Goal: Information Seeking & Learning: Learn about a topic

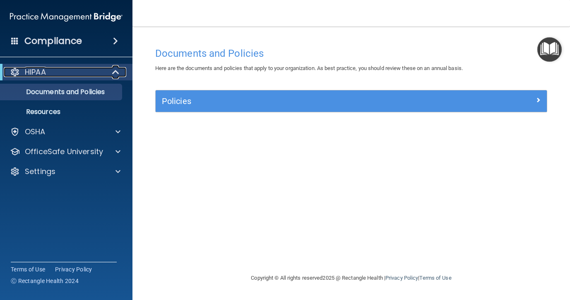
click at [114, 70] on span at bounding box center [116, 72] width 7 height 10
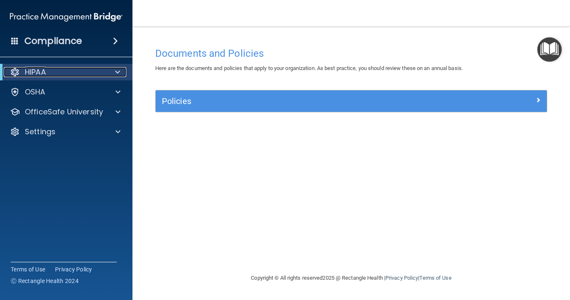
click at [114, 70] on div at bounding box center [116, 72] width 20 height 10
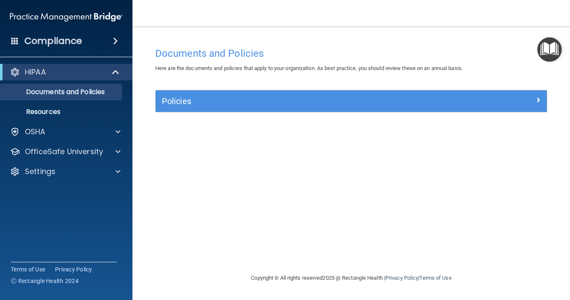
click at [116, 41] on span at bounding box center [115, 41] width 5 height 10
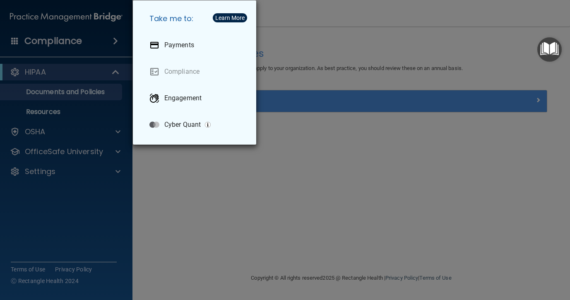
click at [55, 116] on div "Take me to: Payments Compliance Engagement Cyber Quant" at bounding box center [285, 150] width 570 height 300
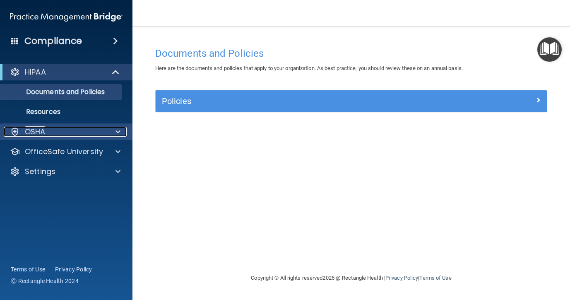
click at [116, 132] on span at bounding box center [118, 132] width 5 height 10
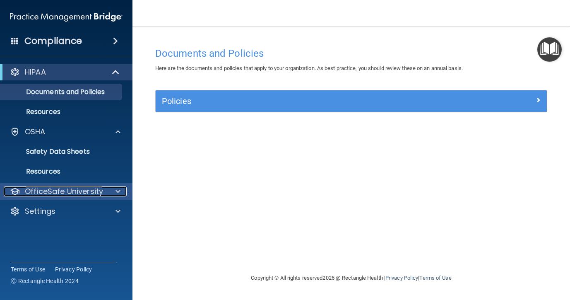
click at [117, 192] on span at bounding box center [118, 191] width 5 height 10
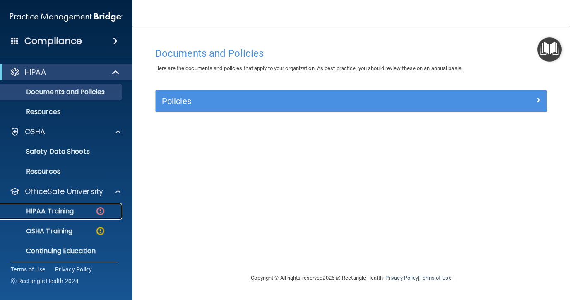
click at [98, 211] on img at bounding box center [100, 211] width 10 height 10
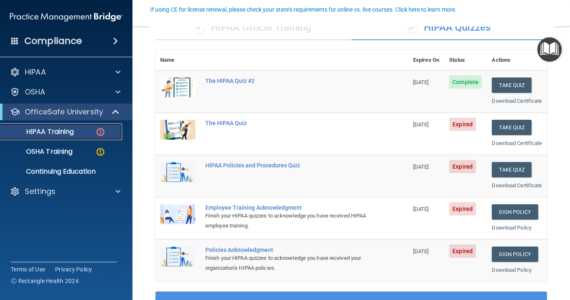
scroll to position [78, 0]
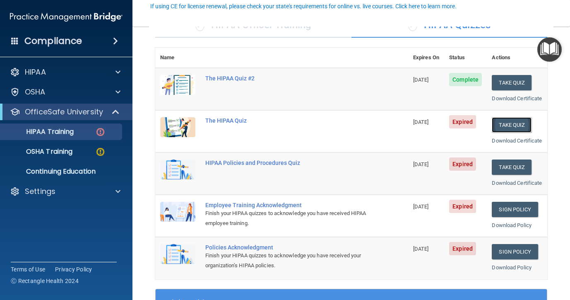
click at [514, 133] on button "Take Quiz" at bounding box center [512, 124] width 40 height 15
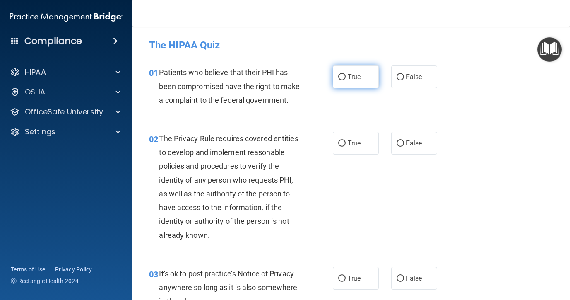
click at [340, 82] on label "True" at bounding box center [356, 76] width 46 height 23
click at [340, 80] on input "True" at bounding box center [341, 77] width 7 height 6
radio input "true"
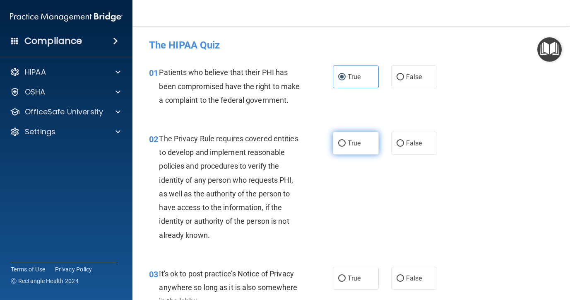
click at [343, 147] on input "True" at bounding box center [341, 143] width 7 height 6
radio input "true"
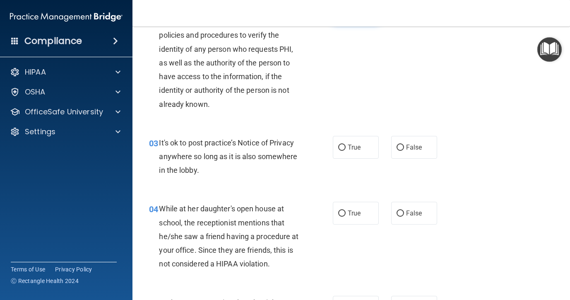
scroll to position [135, 0]
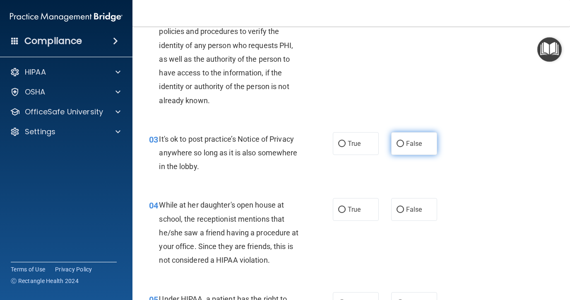
click at [400, 147] on input "False" at bounding box center [400, 144] width 7 height 6
radio input "true"
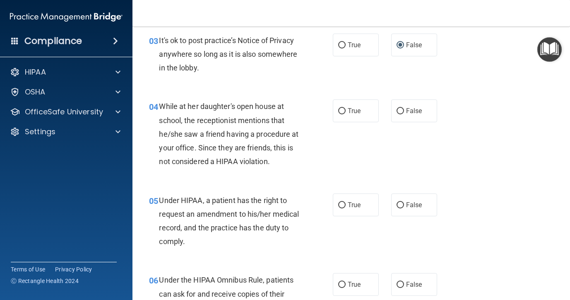
scroll to position [239, 0]
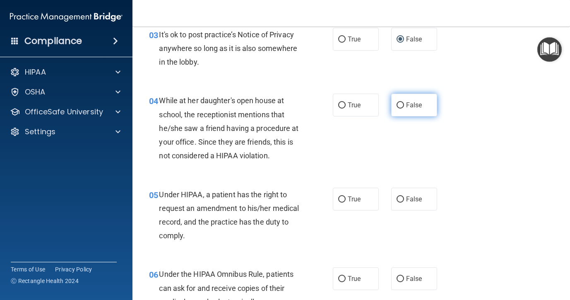
click at [400, 109] on input "False" at bounding box center [400, 105] width 7 height 6
radio input "true"
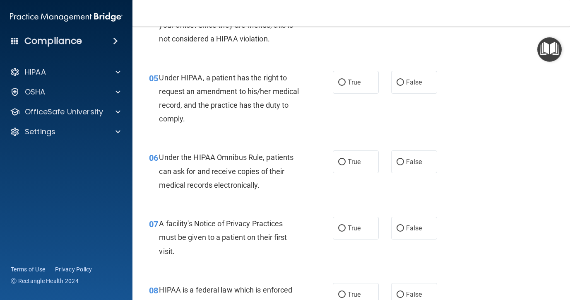
scroll to position [359, 0]
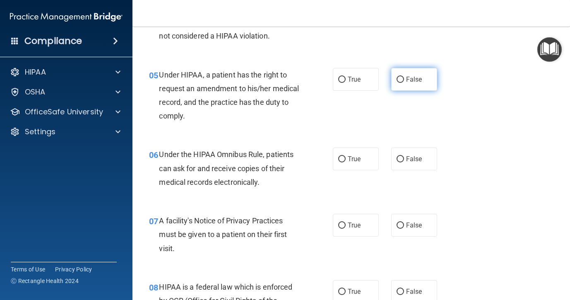
click at [402, 89] on label "False" at bounding box center [414, 79] width 46 height 23
click at [402, 83] on input "False" at bounding box center [400, 80] width 7 height 6
radio input "true"
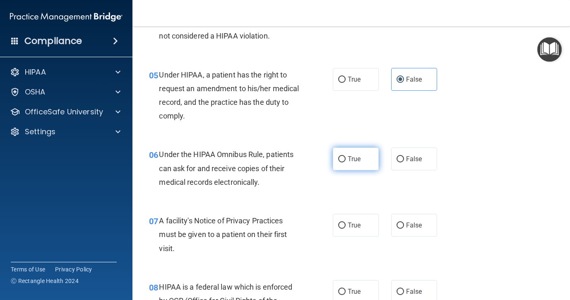
click at [339, 169] on label "True" at bounding box center [356, 158] width 46 height 23
click at [339, 162] on input "True" at bounding box center [341, 159] width 7 height 6
radio input "true"
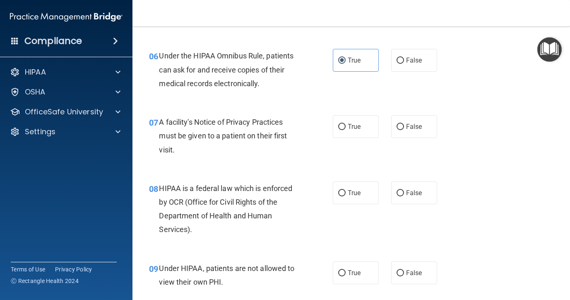
scroll to position [461, 0]
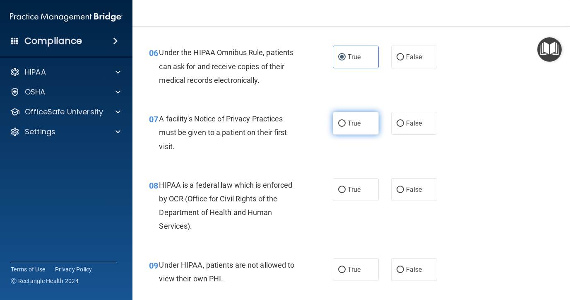
click at [343, 127] on input "True" at bounding box center [341, 124] width 7 height 6
radio input "true"
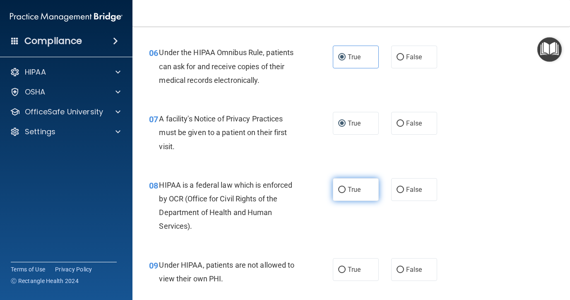
click at [348, 193] on span "True" at bounding box center [354, 190] width 13 height 8
click at [346, 193] on input "True" at bounding box center [341, 190] width 7 height 6
radio input "true"
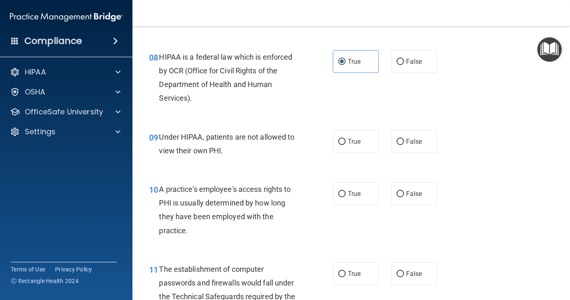
scroll to position [588, 0]
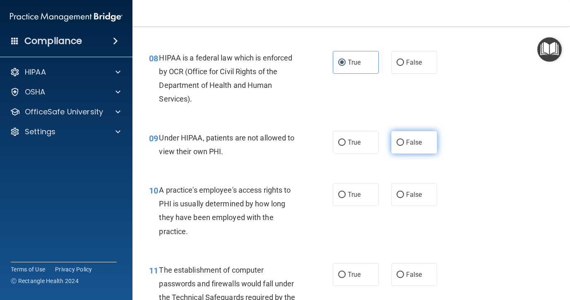
click at [402, 146] on input "False" at bounding box center [400, 143] width 7 height 6
radio input "true"
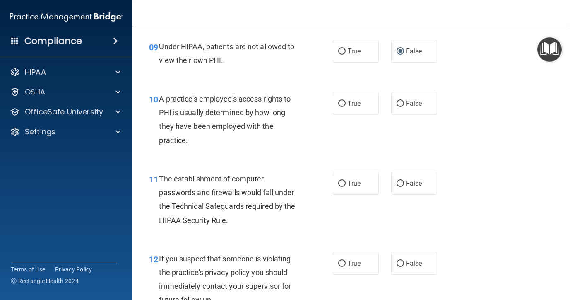
scroll to position [680, 0]
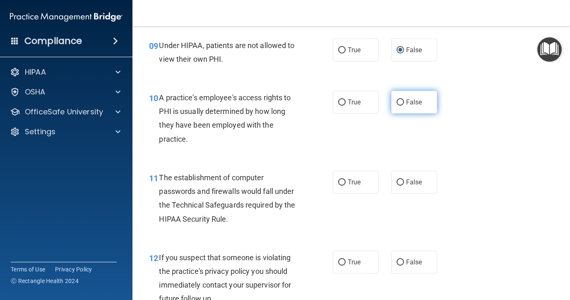
click at [402, 106] on input "False" at bounding box center [400, 102] width 7 height 6
radio input "true"
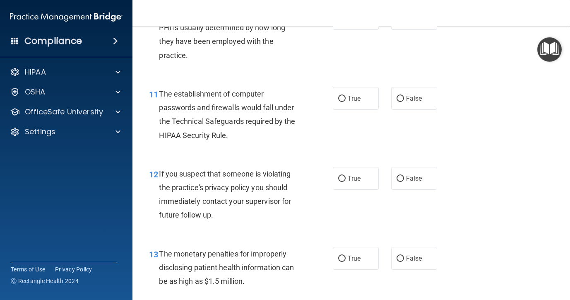
scroll to position [765, 0]
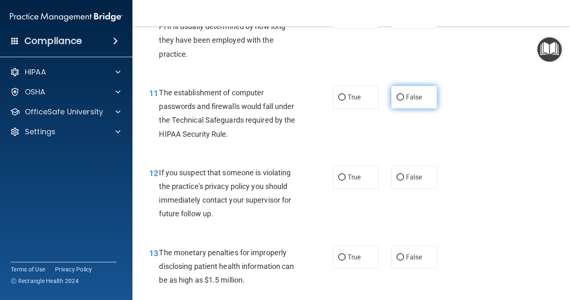
click at [398, 101] on input "False" at bounding box center [400, 97] width 7 height 6
radio input "true"
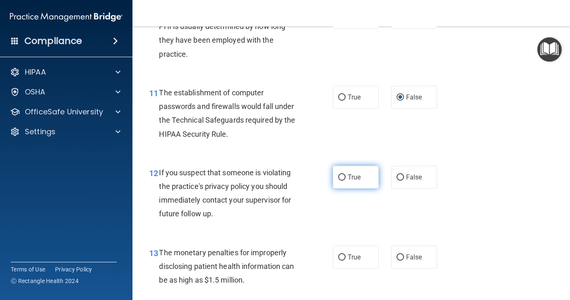
click at [341, 181] on input "True" at bounding box center [341, 177] width 7 height 6
radio input "true"
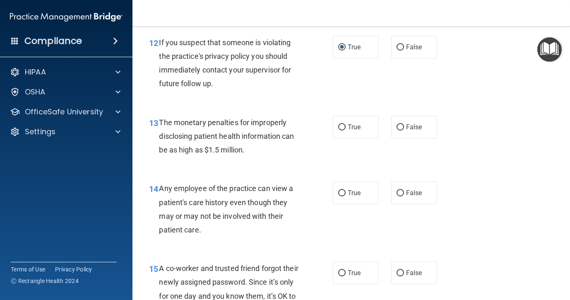
scroll to position [897, 0]
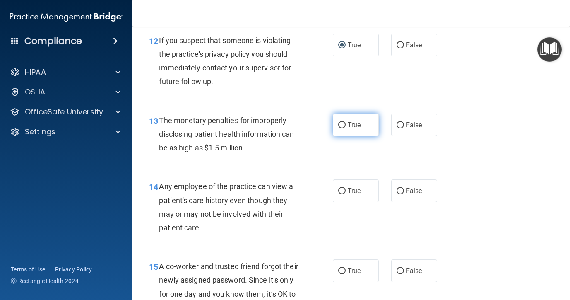
click at [343, 128] on input "True" at bounding box center [341, 125] width 7 height 6
radio input "true"
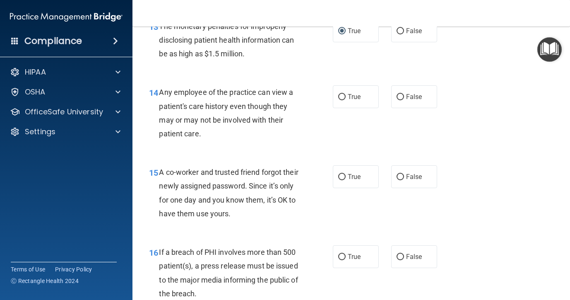
scroll to position [991, 0]
click at [401, 100] on input "False" at bounding box center [400, 97] width 7 height 6
radio input "true"
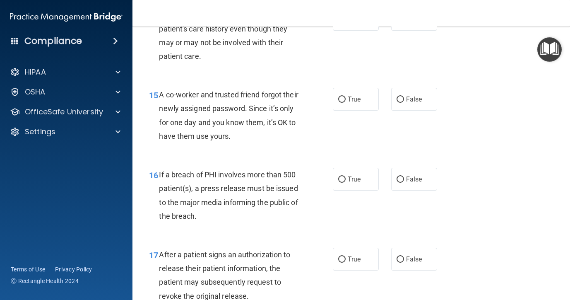
scroll to position [1069, 0]
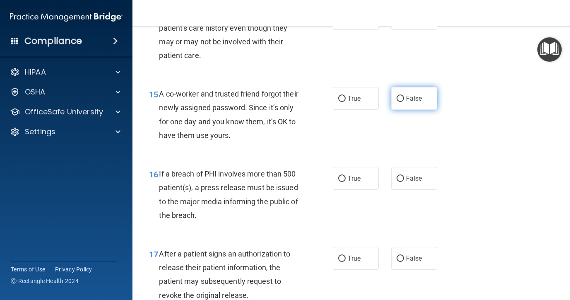
click at [398, 102] on input "False" at bounding box center [400, 99] width 7 height 6
radio input "true"
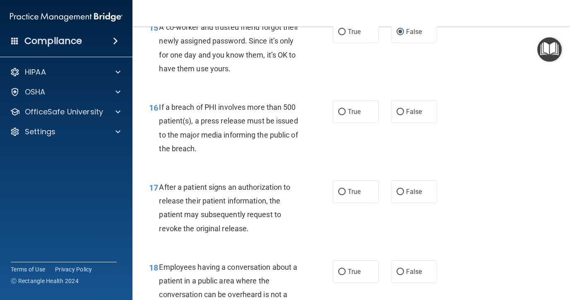
scroll to position [1141, 0]
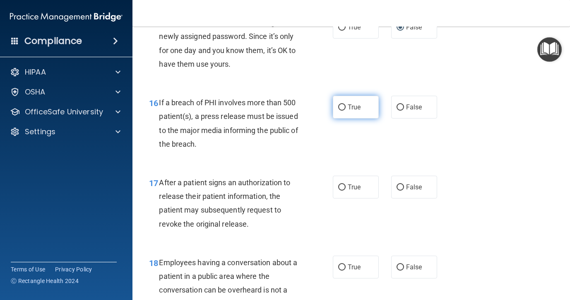
click at [338, 118] on label "True" at bounding box center [356, 107] width 46 height 23
click at [338, 111] on input "True" at bounding box center [341, 107] width 7 height 6
radio input "true"
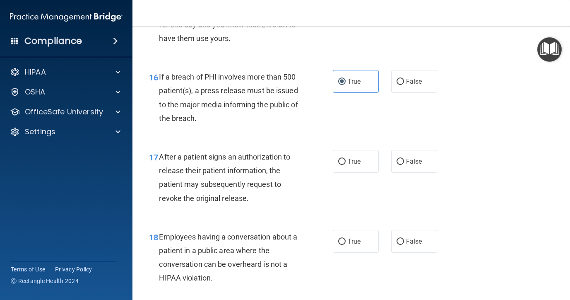
scroll to position [1168, 0]
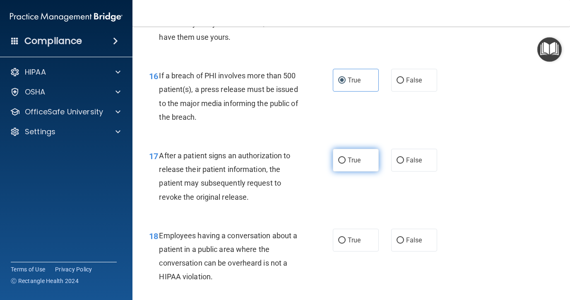
click at [342, 164] on input "True" at bounding box center [341, 160] width 7 height 6
radio input "true"
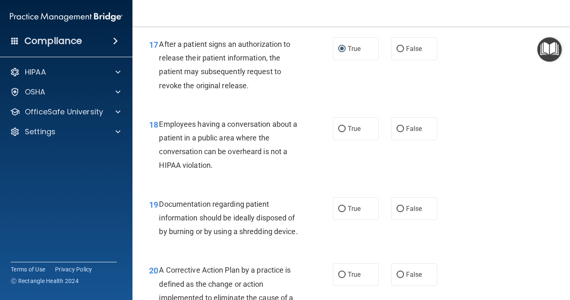
scroll to position [1280, 0]
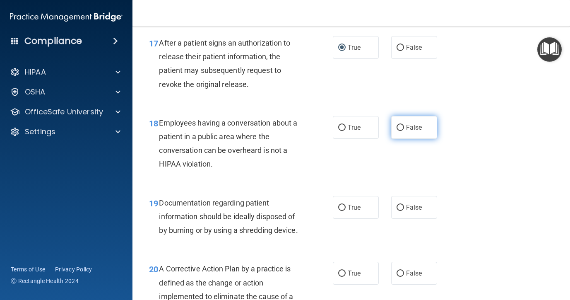
click at [400, 131] on input "False" at bounding box center [400, 128] width 7 height 6
radio input "true"
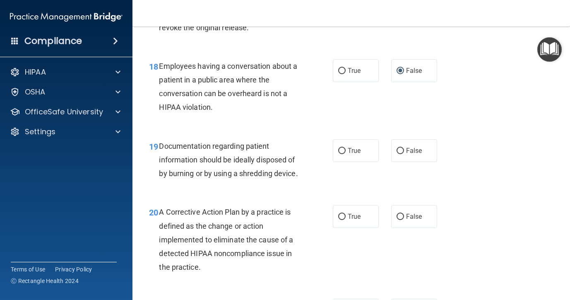
scroll to position [1339, 0]
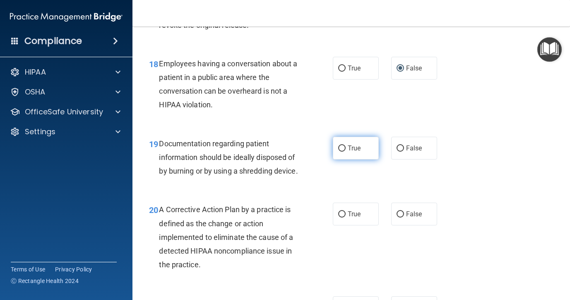
click at [345, 152] on input "True" at bounding box center [341, 148] width 7 height 6
radio input "true"
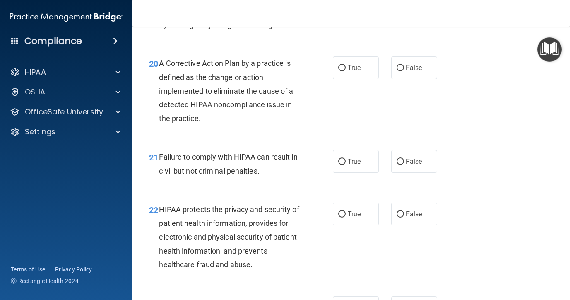
scroll to position [1491, 0]
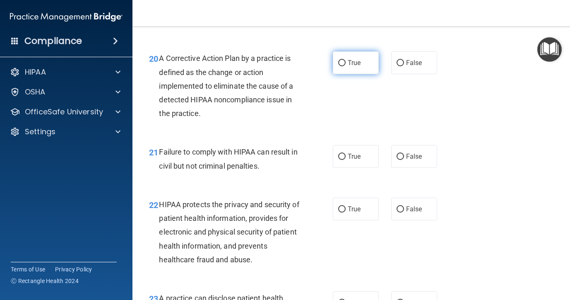
click at [344, 73] on label "True" at bounding box center [356, 62] width 46 height 23
click at [344, 66] on input "True" at bounding box center [341, 63] width 7 height 6
radio input "true"
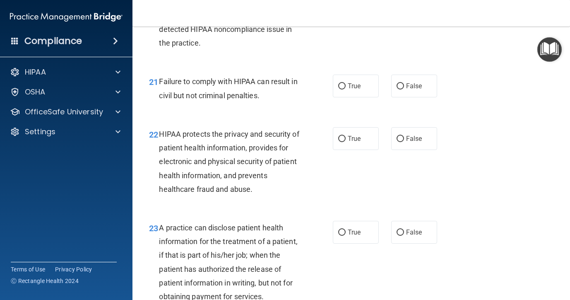
scroll to position [1565, 0]
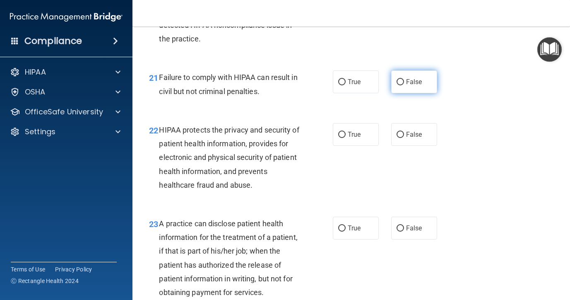
click at [402, 85] on input "False" at bounding box center [400, 82] width 7 height 6
radio input "true"
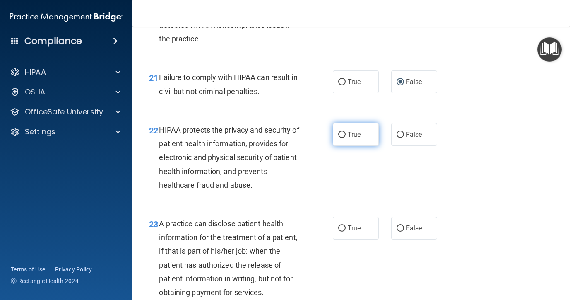
click at [342, 138] on input "True" at bounding box center [341, 135] width 7 height 6
radio input "true"
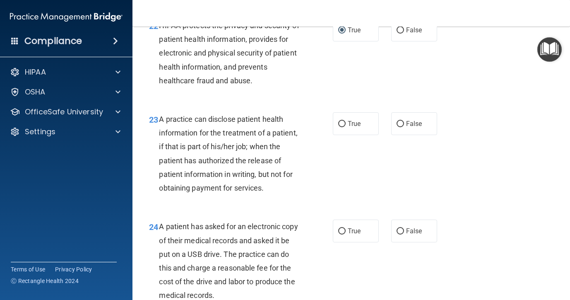
scroll to position [1671, 0]
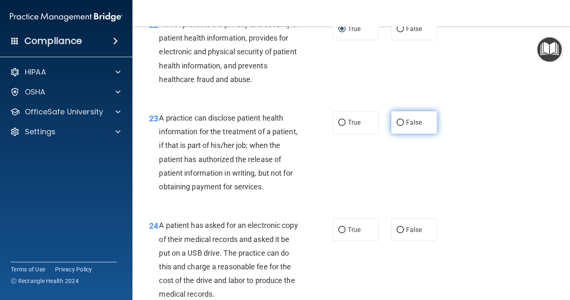
click at [400, 126] on input "False" at bounding box center [400, 123] width 7 height 6
radio input "true"
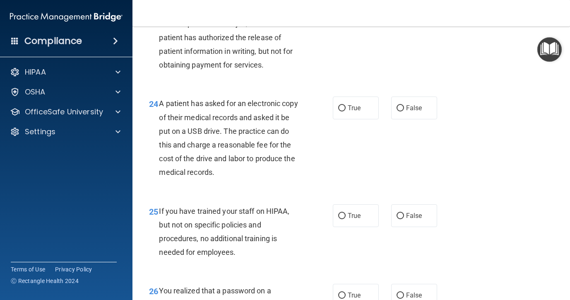
scroll to position [1795, 0]
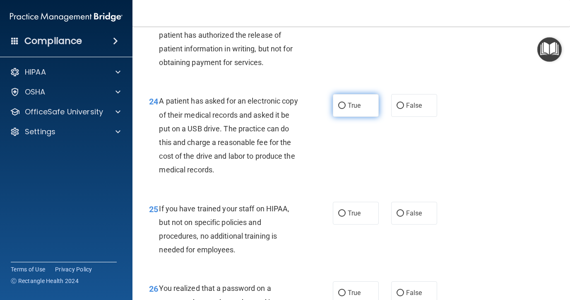
click at [339, 109] on input "True" at bounding box center [341, 106] width 7 height 6
radio input "true"
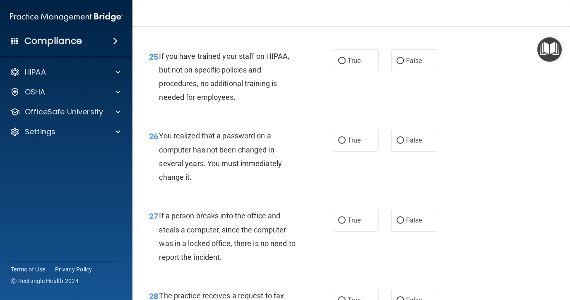
scroll to position [1946, 0]
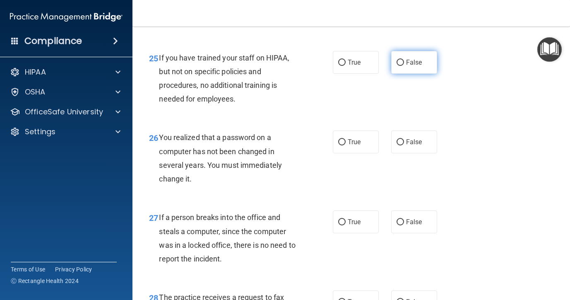
click at [400, 74] on label "False" at bounding box center [414, 62] width 46 height 23
click at [400, 66] on input "False" at bounding box center [400, 63] width 7 height 6
radio input "true"
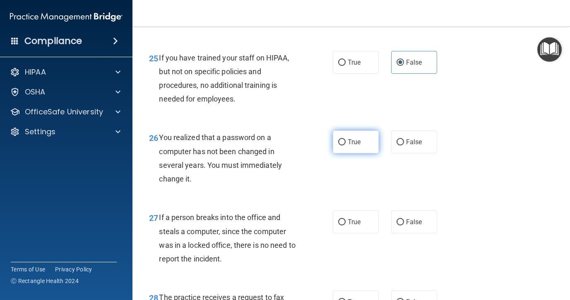
click at [343, 145] on input "True" at bounding box center [341, 142] width 7 height 6
radio input "true"
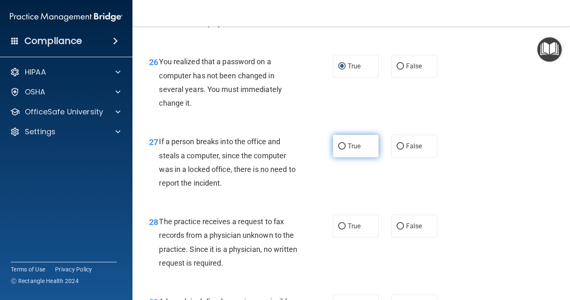
scroll to position [2026, 0]
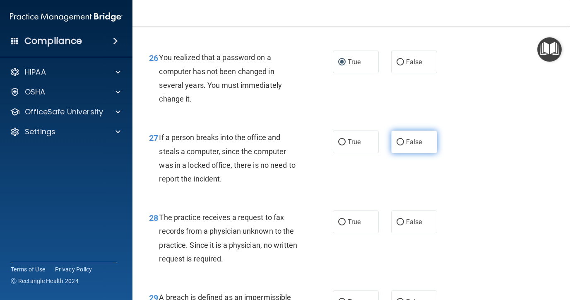
click at [403, 145] on input "False" at bounding box center [400, 142] width 7 height 6
radio input "true"
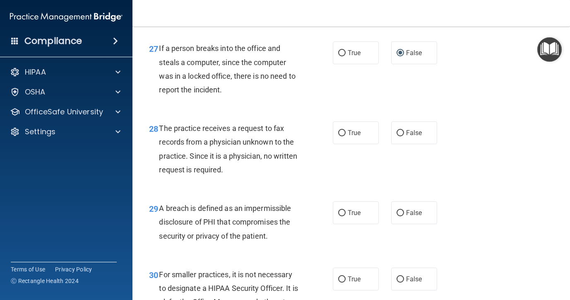
scroll to position [2116, 0]
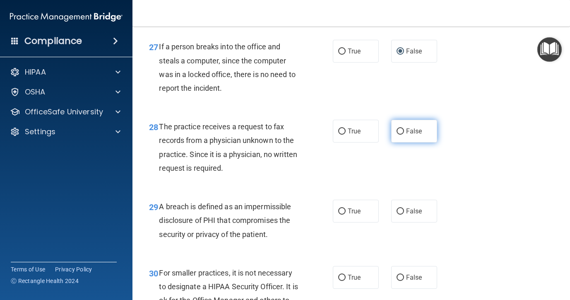
click at [402, 135] on input "False" at bounding box center [400, 131] width 7 height 6
radio input "true"
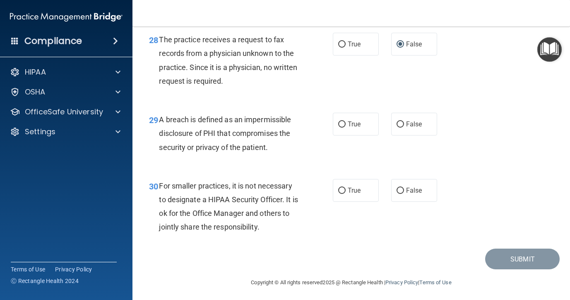
scroll to position [2206, 0]
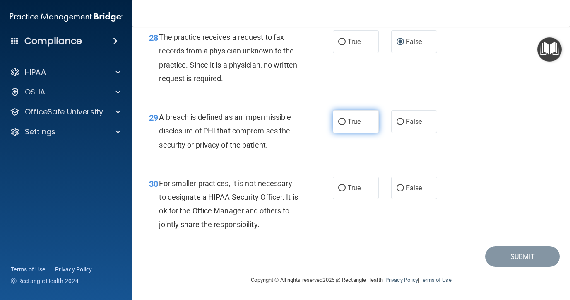
click at [354, 127] on label "True" at bounding box center [356, 121] width 46 height 23
click at [346, 125] on input "True" at bounding box center [341, 122] width 7 height 6
radio input "true"
click at [398, 186] on input "False" at bounding box center [400, 188] width 7 height 6
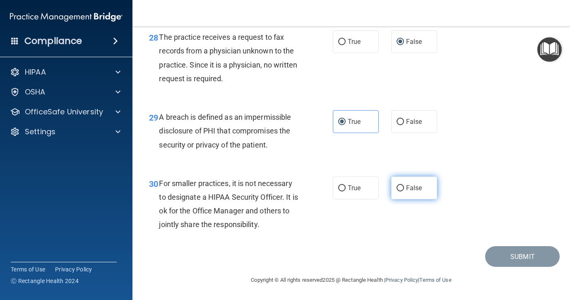
radio input "true"
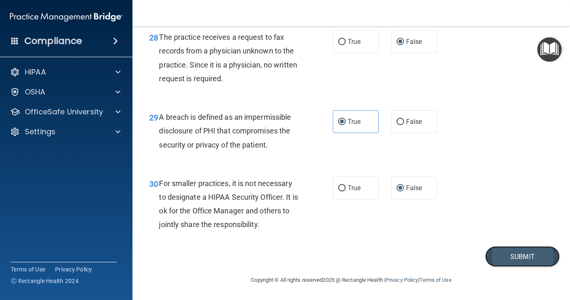
click at [506, 261] on button "Submit" at bounding box center [522, 256] width 75 height 21
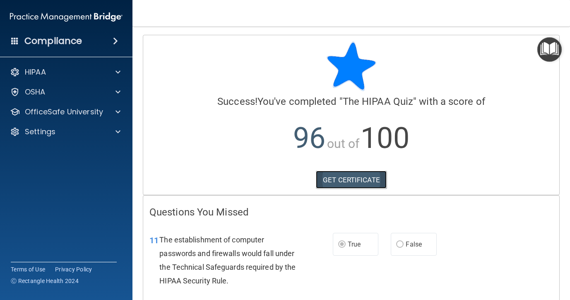
click at [358, 183] on link "GET CERTIFICATE" at bounding box center [351, 180] width 71 height 18
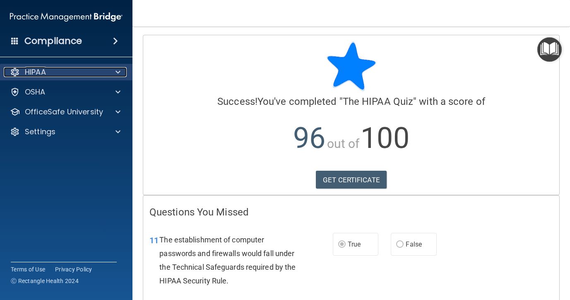
click at [121, 74] on div at bounding box center [116, 72] width 21 height 10
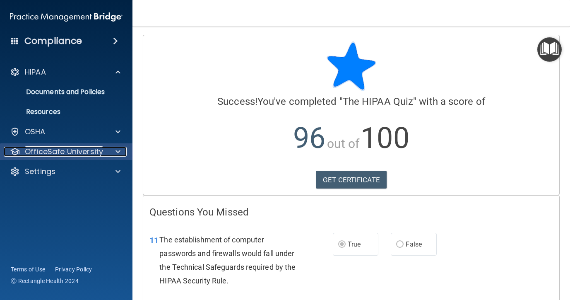
click at [118, 152] on span at bounding box center [118, 152] width 5 height 10
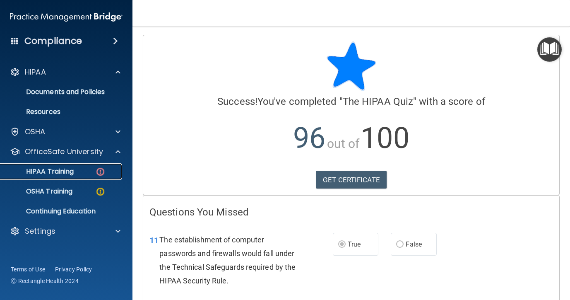
click at [111, 172] on div "HIPAA Training" at bounding box center [61, 171] width 113 height 8
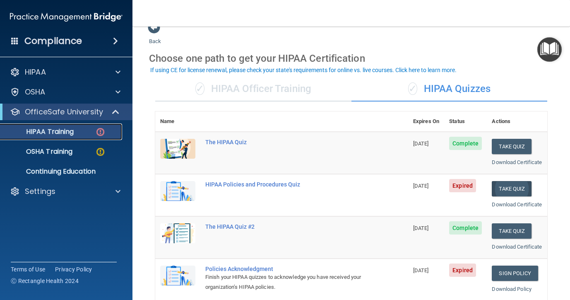
scroll to position [15, 0]
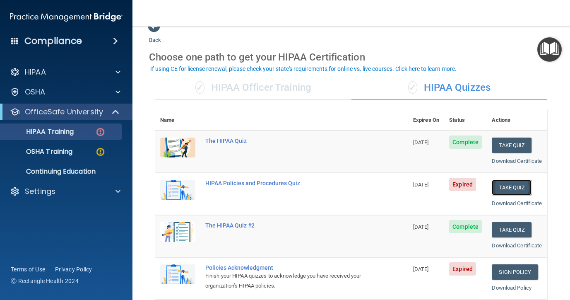
click at [512, 195] on button "Take Quiz" at bounding box center [512, 187] width 40 height 15
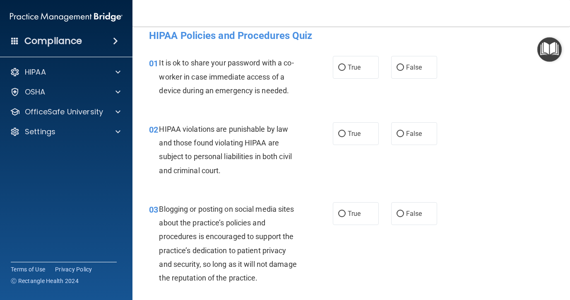
scroll to position [8, 0]
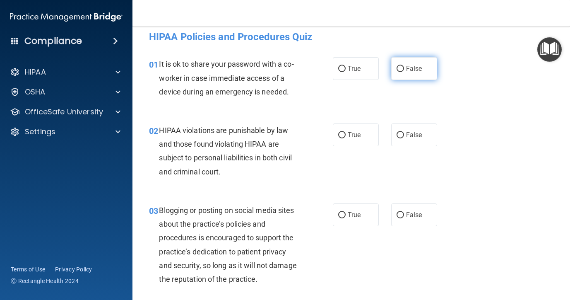
click at [400, 72] on input "False" at bounding box center [400, 69] width 7 height 6
radio input "true"
click at [340, 136] on input "True" at bounding box center [341, 135] width 7 height 6
radio input "true"
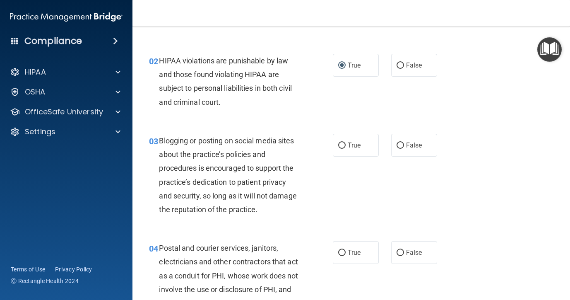
scroll to position [95, 0]
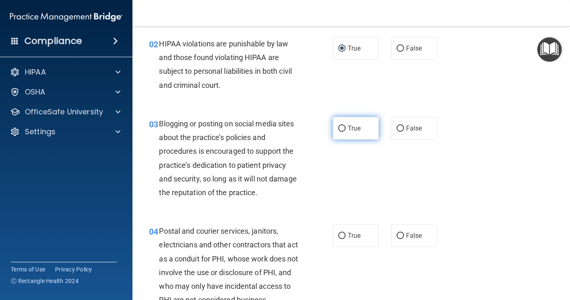
click at [344, 128] on input "True" at bounding box center [341, 128] width 7 height 6
radio input "true"
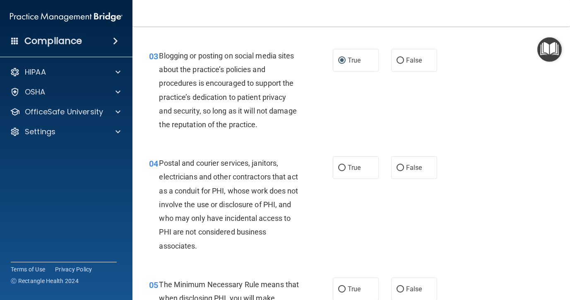
scroll to position [171, 0]
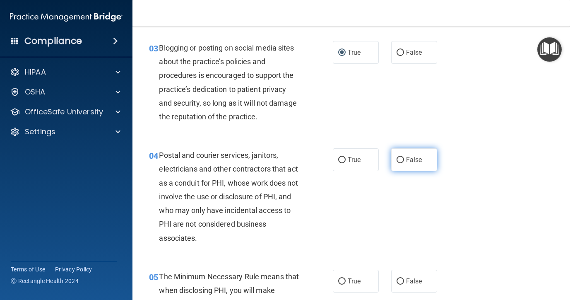
click at [403, 165] on label "False" at bounding box center [414, 159] width 46 height 23
click at [403, 163] on input "False" at bounding box center [400, 160] width 7 height 6
radio input "true"
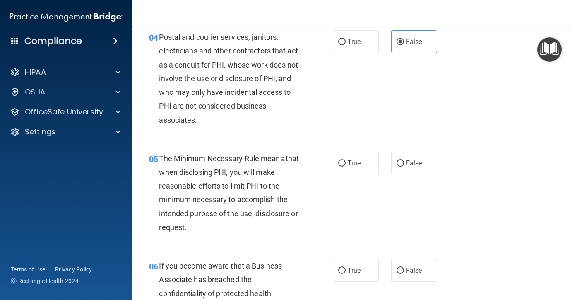
scroll to position [292, 0]
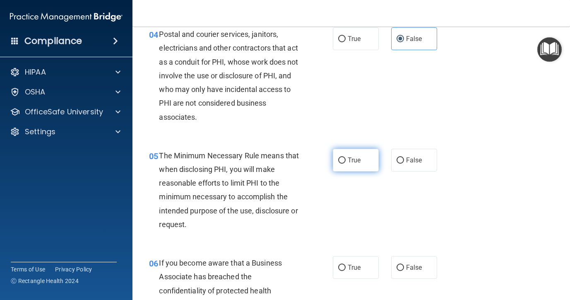
click at [342, 158] on input "True" at bounding box center [341, 160] width 7 height 6
radio input "true"
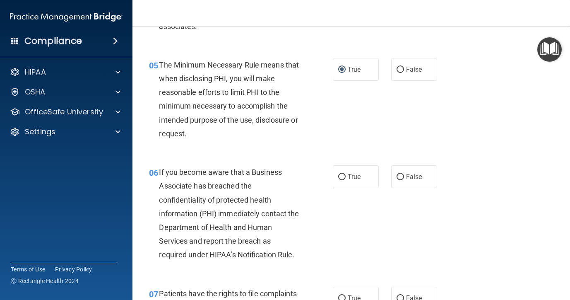
scroll to position [387, 0]
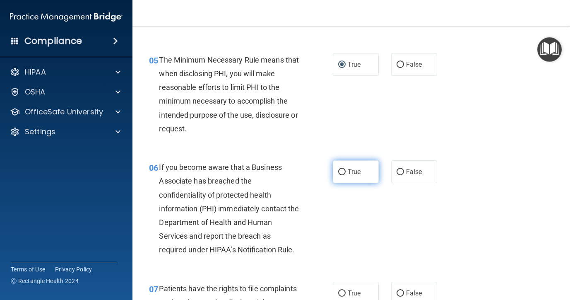
click at [343, 169] on input "True" at bounding box center [341, 172] width 7 height 6
radio input "true"
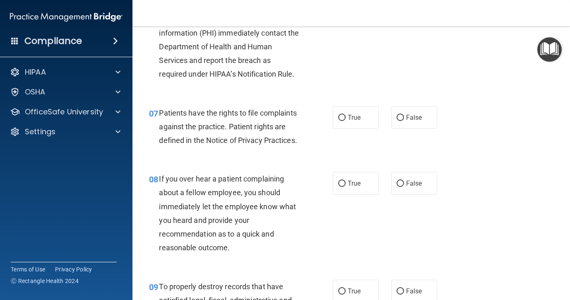
scroll to position [567, 0]
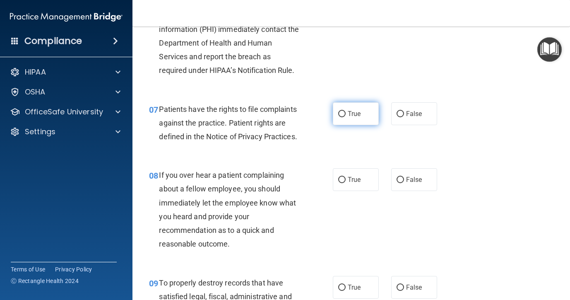
click at [347, 113] on label "True" at bounding box center [356, 113] width 46 height 23
click at [346, 113] on input "True" at bounding box center [341, 114] width 7 height 6
radio input "true"
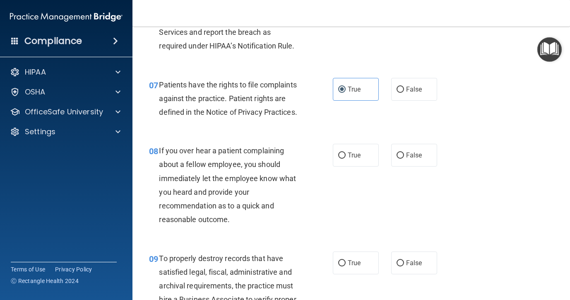
scroll to position [594, 0]
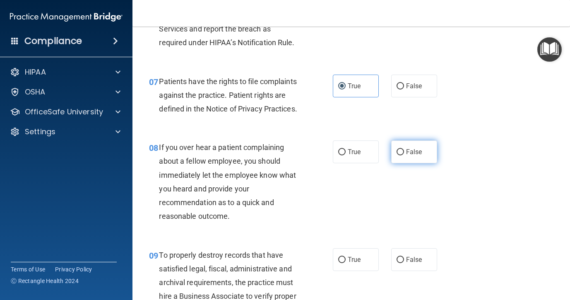
click at [398, 152] on input "False" at bounding box center [400, 152] width 7 height 6
radio input "true"
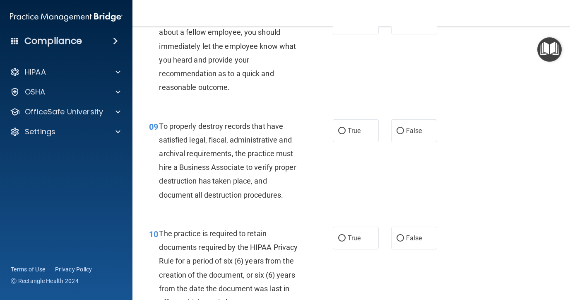
scroll to position [728, 0]
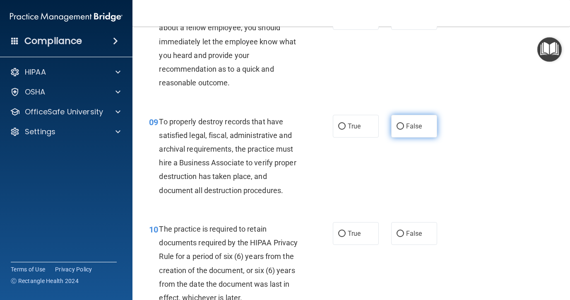
click at [403, 125] on input "False" at bounding box center [400, 126] width 7 height 6
radio input "true"
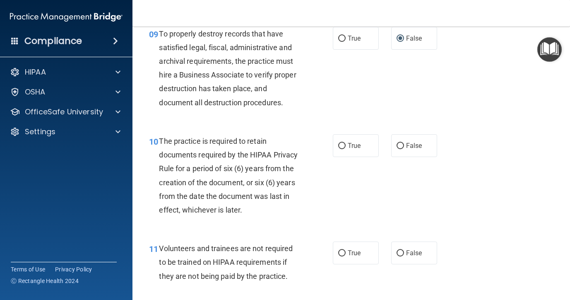
scroll to position [828, 0]
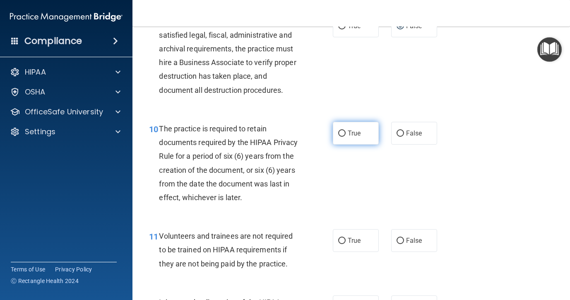
click at [341, 132] on input "True" at bounding box center [341, 133] width 7 height 6
radio input "true"
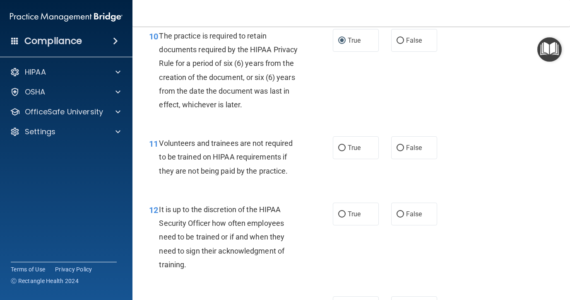
scroll to position [922, 0]
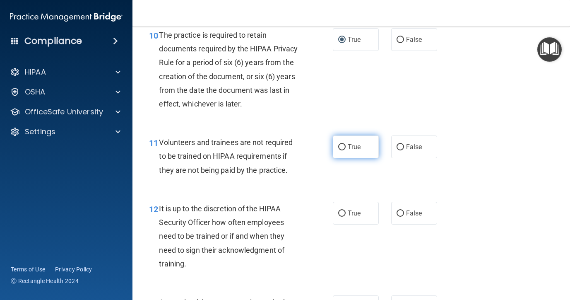
click at [345, 145] on input "True" at bounding box center [341, 147] width 7 height 6
radio input "true"
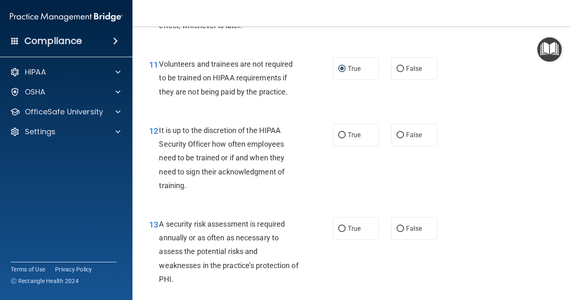
scroll to position [1001, 0]
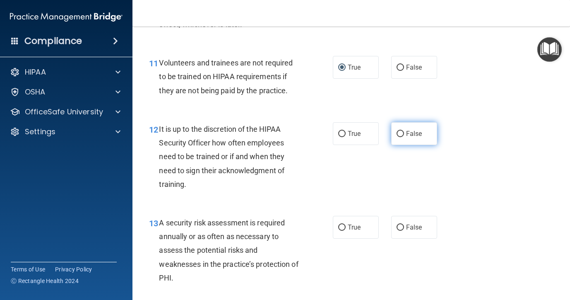
click at [401, 135] on input "False" at bounding box center [400, 134] width 7 height 6
radio input "true"
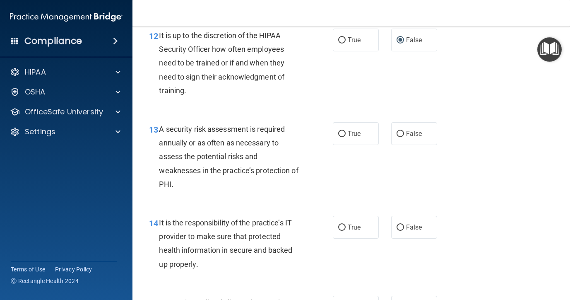
scroll to position [1095, 0]
click at [341, 130] on input "True" at bounding box center [341, 133] width 7 height 6
radio input "true"
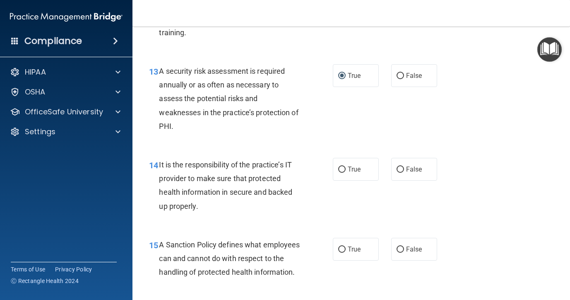
scroll to position [1156, 0]
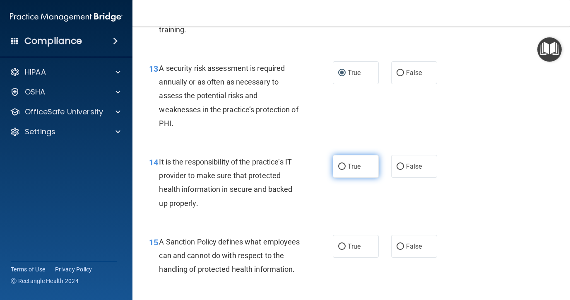
click at [342, 164] on input "True" at bounding box center [341, 167] width 7 height 6
radio input "true"
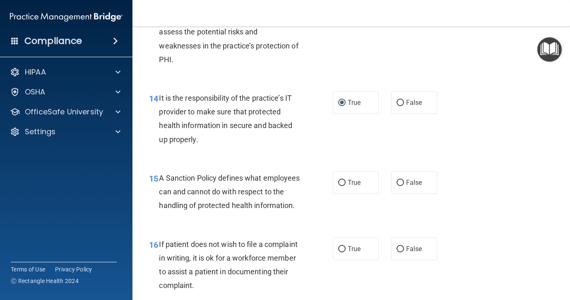
scroll to position [1222, 0]
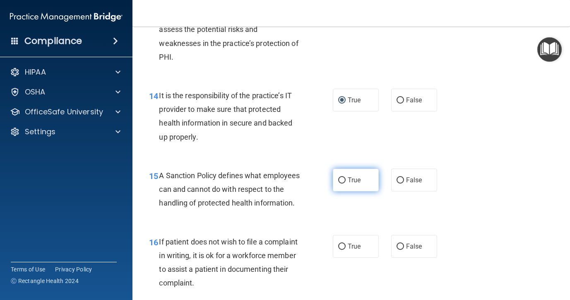
click at [342, 178] on input "True" at bounding box center [341, 180] width 7 height 6
radio input "true"
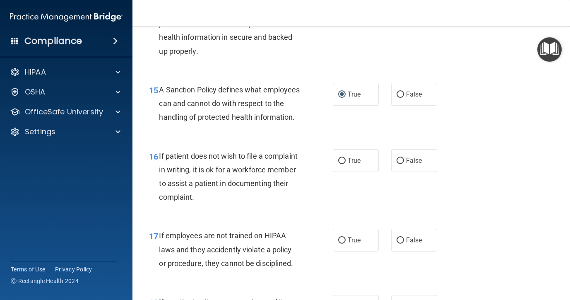
scroll to position [1313, 0]
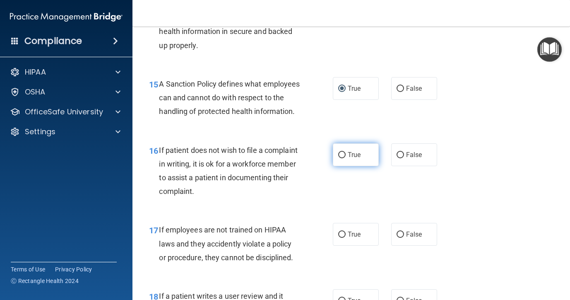
click at [348, 159] on span "True" at bounding box center [354, 155] width 13 height 8
click at [346, 158] on input "True" at bounding box center [341, 155] width 7 height 6
radio input "true"
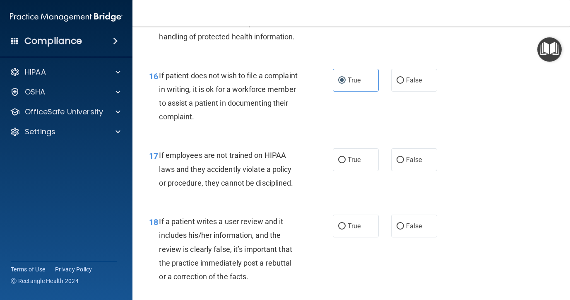
scroll to position [1398, 0]
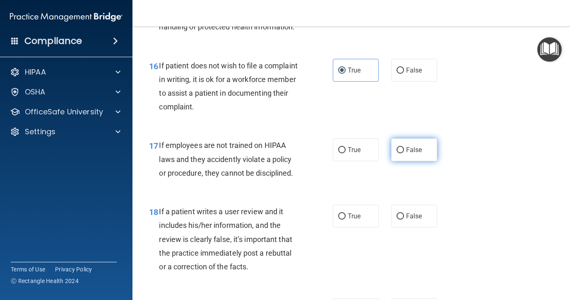
click at [401, 153] on input "False" at bounding box center [400, 150] width 7 height 6
radio input "true"
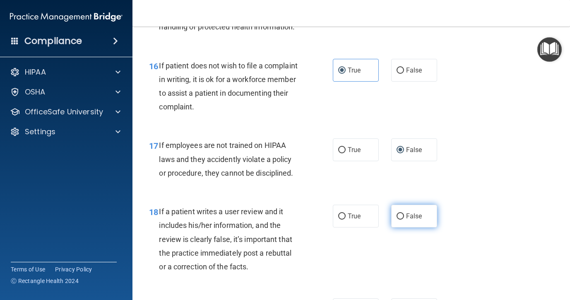
click at [402, 220] on input "False" at bounding box center [400, 216] width 7 height 6
radio input "true"
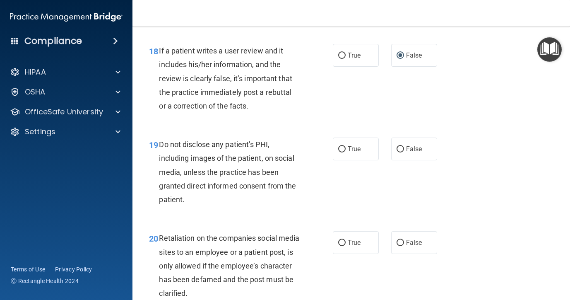
scroll to position [1573, 0]
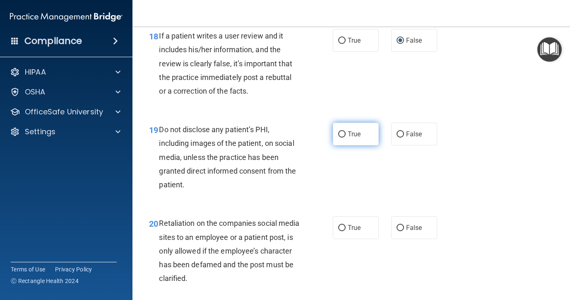
click at [341, 138] on input "True" at bounding box center [341, 134] width 7 height 6
radio input "true"
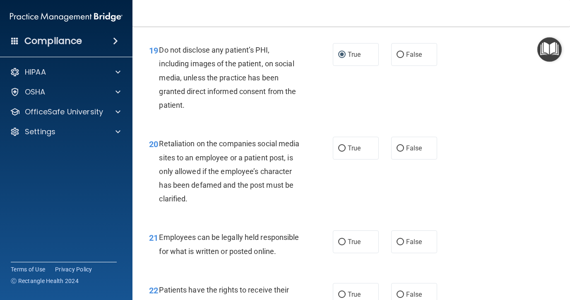
scroll to position [1657, 0]
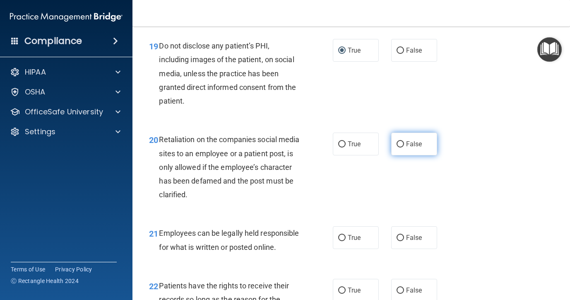
click at [403, 147] on input "False" at bounding box center [400, 144] width 7 height 6
radio input "true"
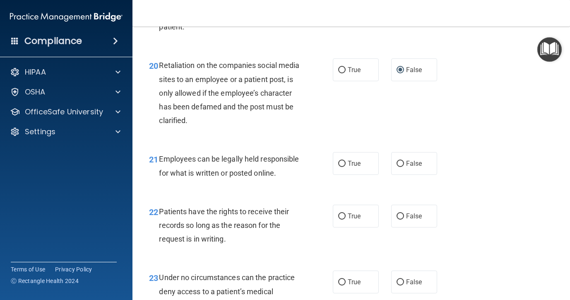
scroll to position [1735, 0]
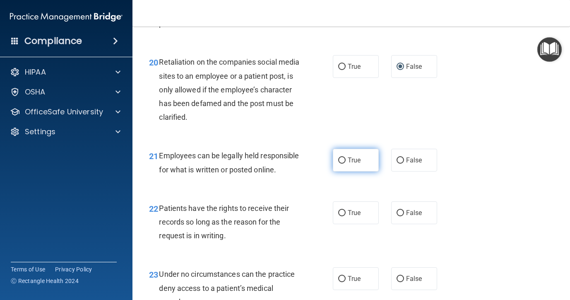
click at [341, 164] on input "True" at bounding box center [341, 160] width 7 height 6
radio input "true"
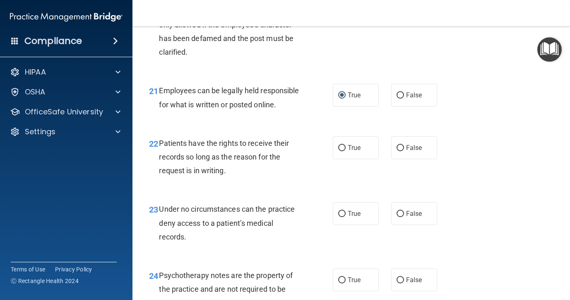
scroll to position [1812, 0]
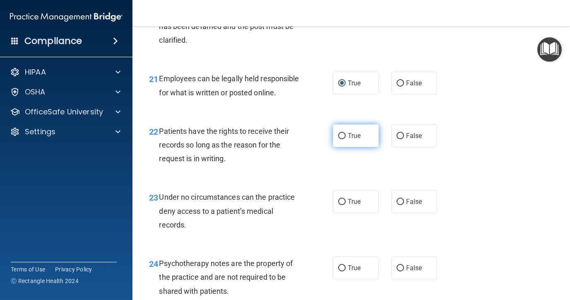
click at [343, 139] on input "True" at bounding box center [341, 136] width 7 height 6
radio input "true"
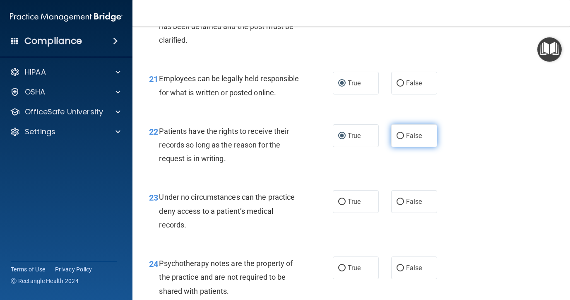
click at [403, 139] on input "False" at bounding box center [400, 136] width 7 height 6
radio input "true"
radio input "false"
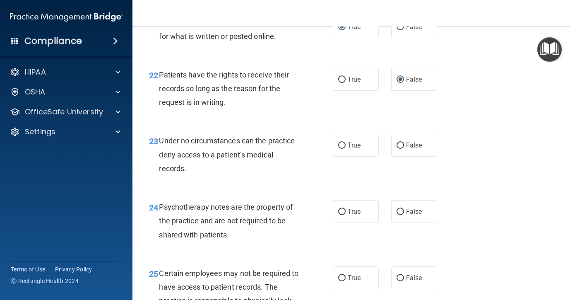
scroll to position [1877, 0]
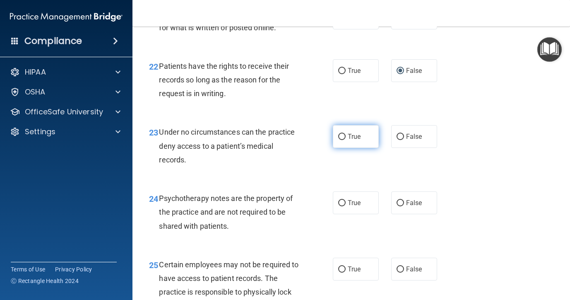
click at [342, 140] on input "True" at bounding box center [341, 137] width 7 height 6
radio input "true"
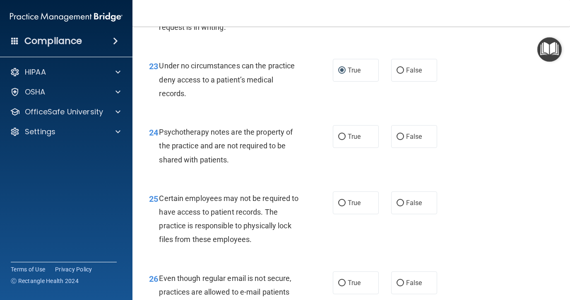
scroll to position [1947, 0]
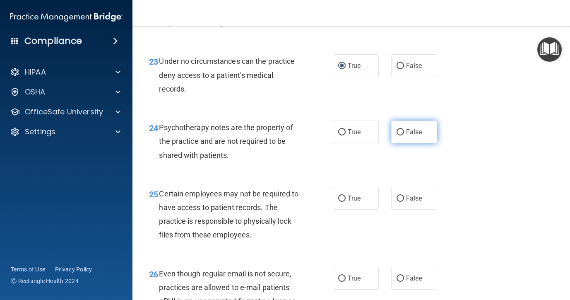
click at [401, 135] on input "False" at bounding box center [400, 132] width 7 height 6
radio input "true"
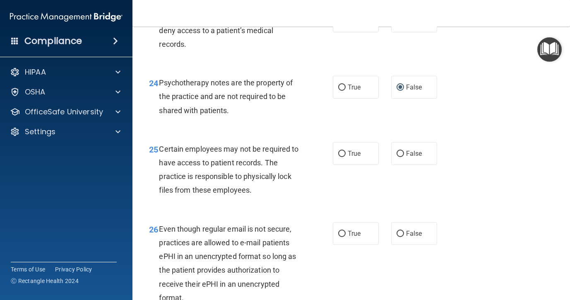
scroll to position [1995, 0]
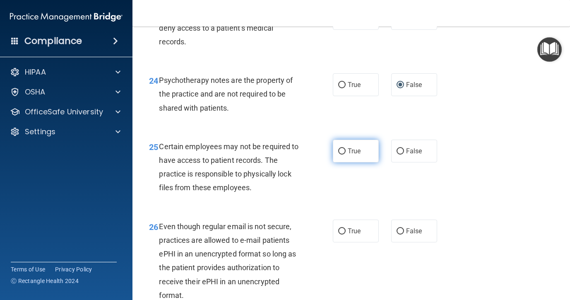
click at [342, 154] on input "True" at bounding box center [341, 151] width 7 height 6
radio input "true"
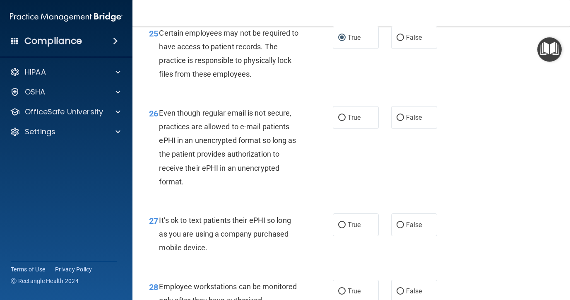
scroll to position [2109, 0]
click at [343, 120] on input "True" at bounding box center [341, 117] width 7 height 6
radio input "true"
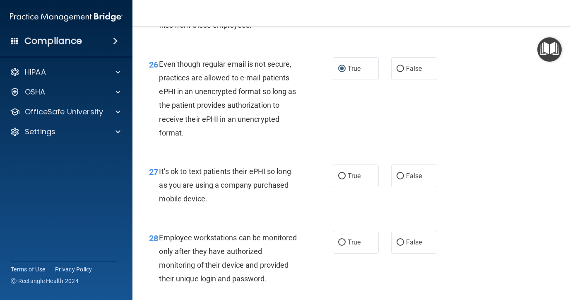
scroll to position [2161, 0]
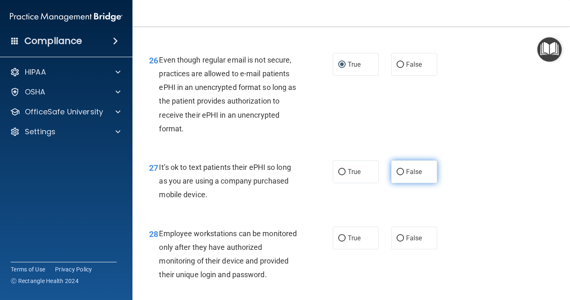
click at [401, 175] on input "False" at bounding box center [400, 172] width 7 height 6
radio input "true"
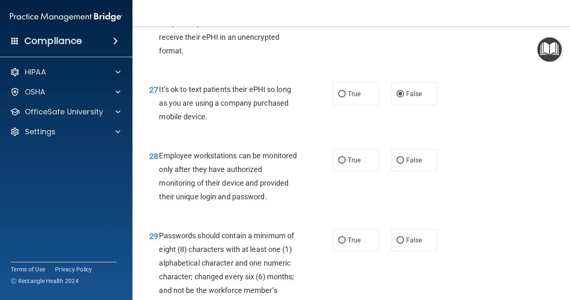
scroll to position [2242, 0]
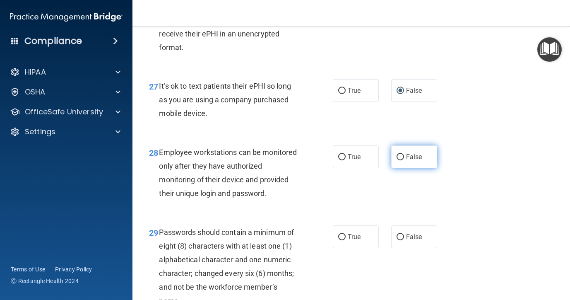
click at [399, 160] on input "False" at bounding box center [400, 157] width 7 height 6
radio input "true"
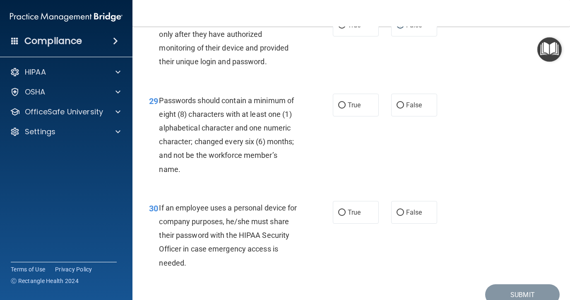
scroll to position [2376, 0]
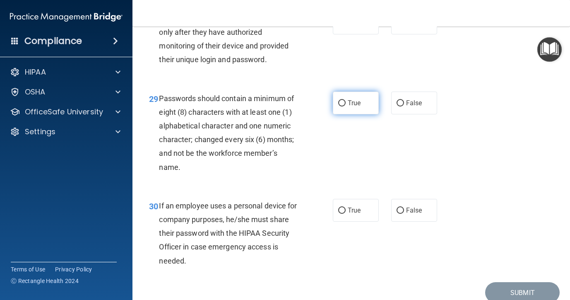
click at [345, 114] on label "True" at bounding box center [356, 103] width 46 height 23
click at [345, 106] on input "True" at bounding box center [341, 103] width 7 height 6
radio input "true"
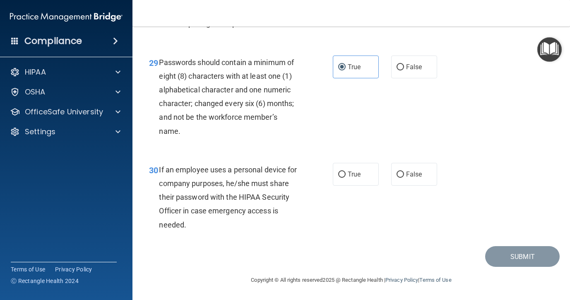
scroll to position [2440, 0]
click at [397, 179] on label "False" at bounding box center [414, 174] width 46 height 23
click at [397, 178] on input "False" at bounding box center [400, 174] width 7 height 6
radio input "true"
click at [513, 258] on button "Submit" at bounding box center [522, 256] width 75 height 21
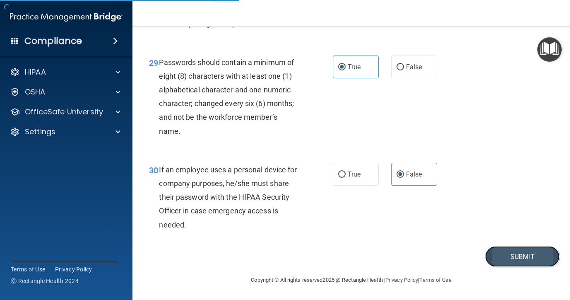
click at [517, 259] on button "Submit" at bounding box center [522, 256] width 75 height 21
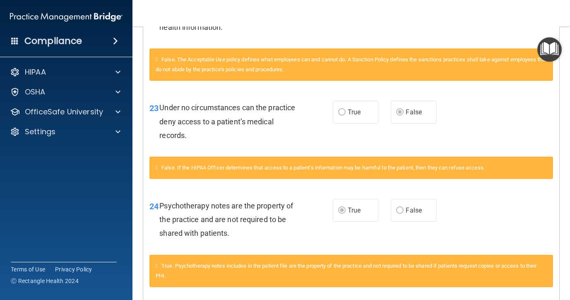
scroll to position [955, 0]
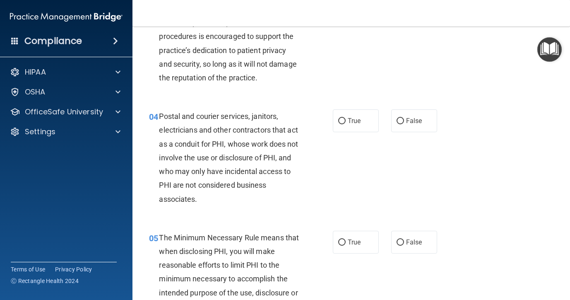
scroll to position [213, 0]
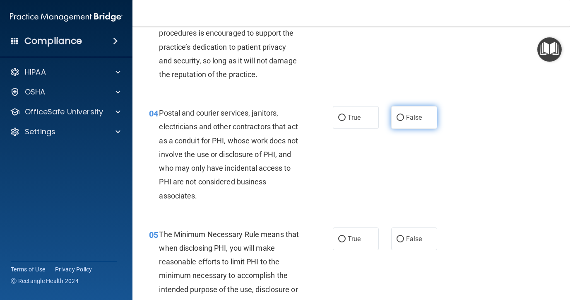
click at [400, 115] on input "False" at bounding box center [400, 118] width 7 height 6
radio input "true"
click at [346, 116] on label "True" at bounding box center [356, 117] width 46 height 23
click at [346, 116] on input "True" at bounding box center [341, 118] width 7 height 6
radio input "true"
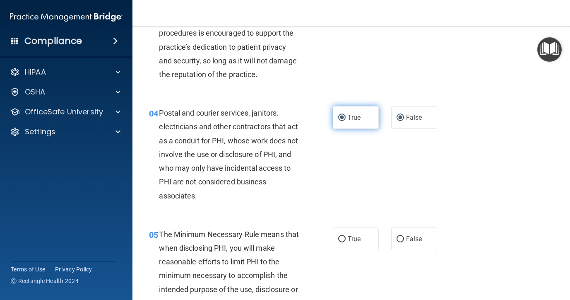
radio input "false"
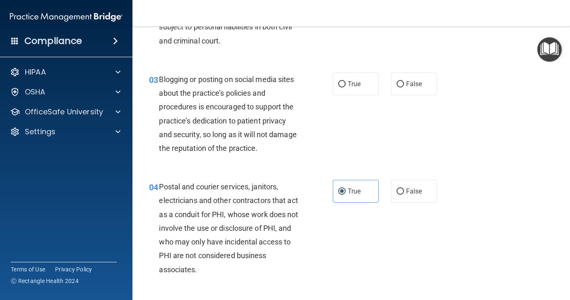
scroll to position [142, 0]
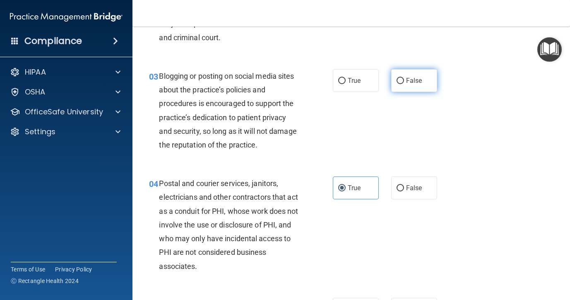
click at [401, 79] on input "False" at bounding box center [400, 81] width 7 height 6
radio input "true"
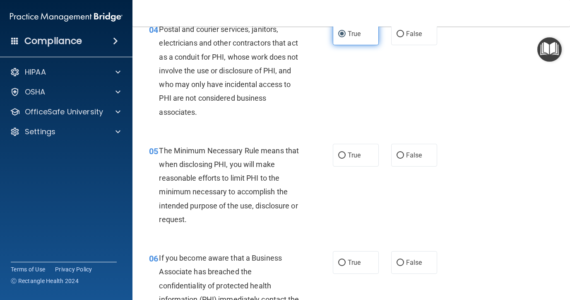
scroll to position [298, 0]
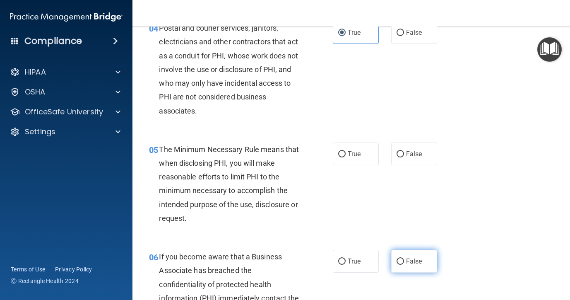
click at [403, 258] on label "False" at bounding box center [414, 261] width 46 height 23
click at [403, 258] on input "False" at bounding box center [400, 261] width 7 height 6
radio input "true"
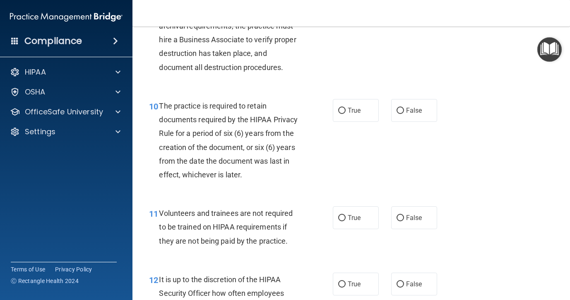
scroll to position [852, 0]
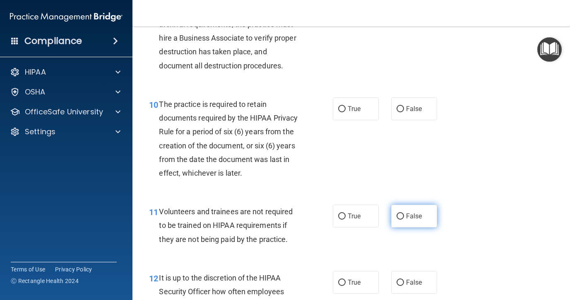
click at [398, 216] on input "False" at bounding box center [400, 216] width 7 height 6
radio input "true"
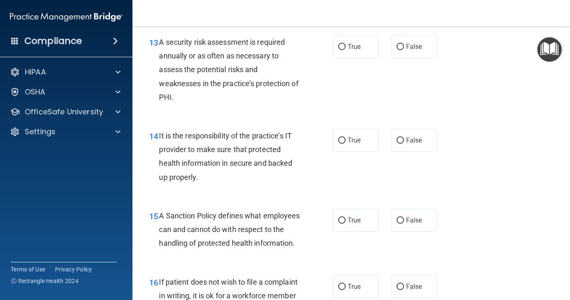
scroll to position [1189, 0]
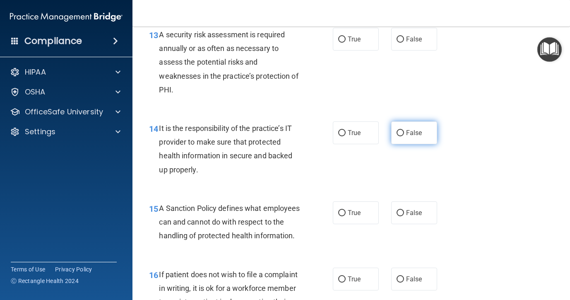
click at [400, 133] on input "False" at bounding box center [400, 133] width 7 height 6
radio input "true"
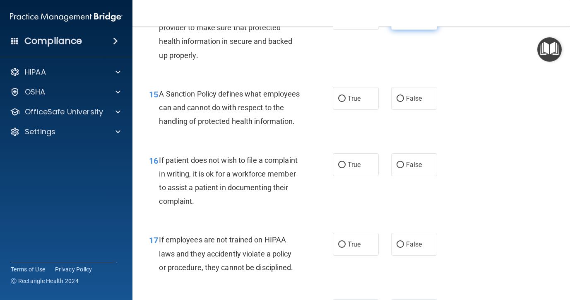
scroll to position [1306, 0]
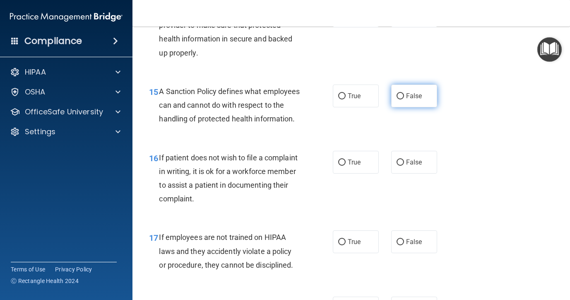
click at [398, 98] on input "False" at bounding box center [400, 96] width 7 height 6
radio input "true"
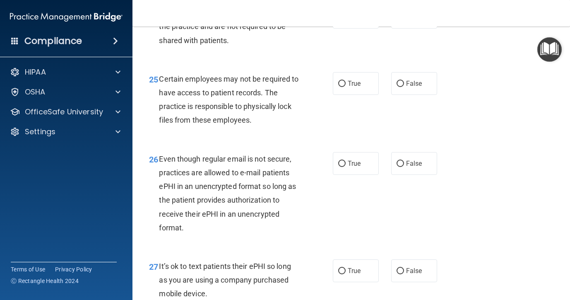
scroll to position [2063, 0]
click at [399, 87] on input "False" at bounding box center [400, 83] width 7 height 6
radio input "true"
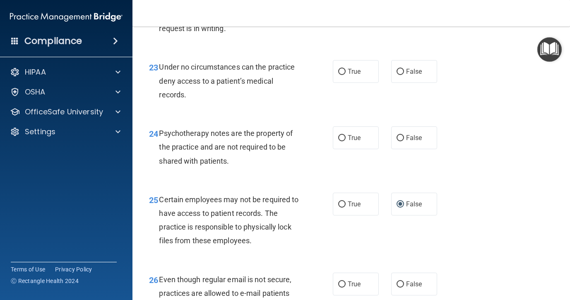
scroll to position [1940, 0]
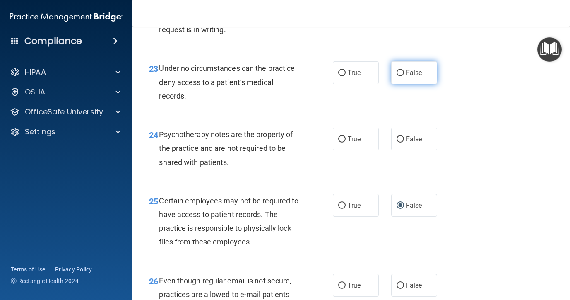
click at [401, 76] on input "False" at bounding box center [400, 73] width 7 height 6
radio input "true"
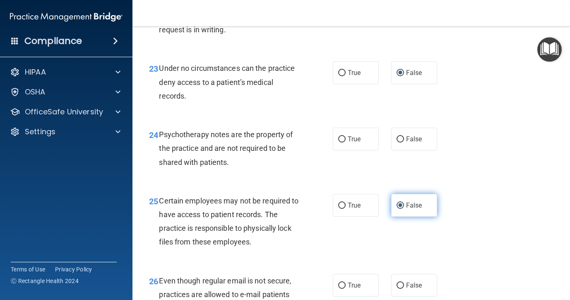
click at [400, 209] on input "False" at bounding box center [400, 206] width 7 height 6
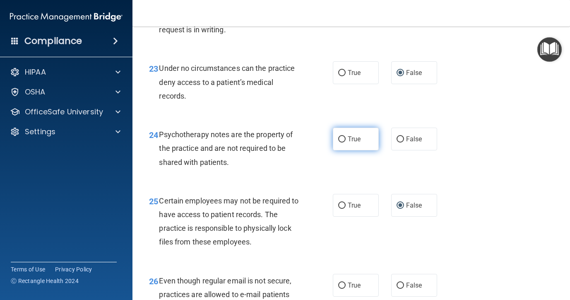
click at [345, 142] on input "True" at bounding box center [341, 139] width 7 height 6
radio input "true"
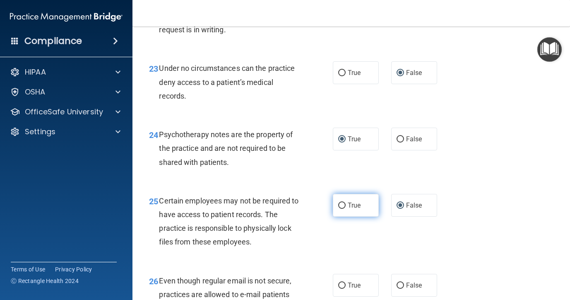
click at [340, 217] on label "True" at bounding box center [356, 205] width 46 height 23
click at [340, 209] on input "True" at bounding box center [341, 206] width 7 height 6
radio input "true"
radio input "false"
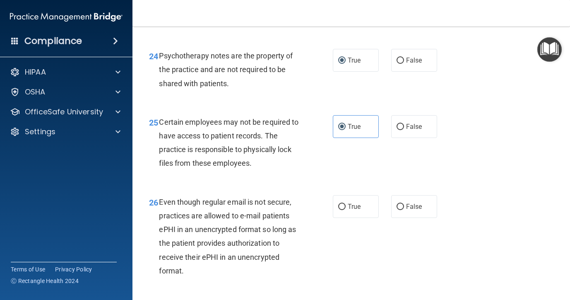
scroll to position [2055, 0]
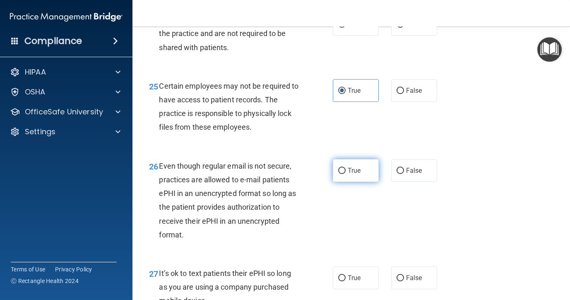
click at [343, 174] on input "True" at bounding box center [341, 171] width 7 height 6
radio input "true"
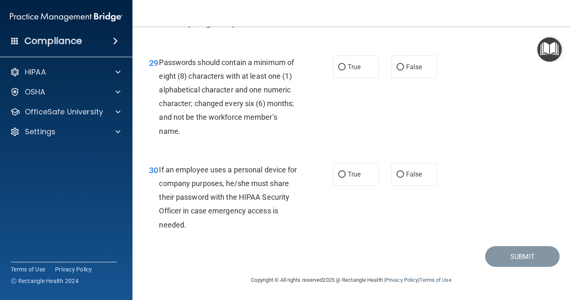
scroll to position [2440, 0]
click at [400, 171] on input "False" at bounding box center [400, 174] width 7 height 6
radio input "true"
click at [343, 66] on input "True" at bounding box center [341, 67] width 7 height 6
radio input "true"
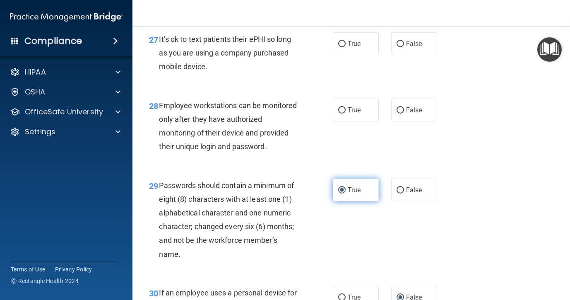
scroll to position [2280, 0]
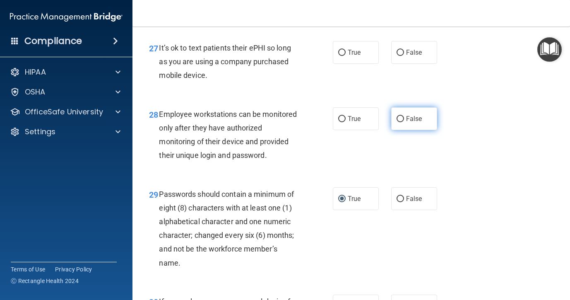
click at [400, 130] on label "False" at bounding box center [414, 118] width 46 height 23
click at [400, 122] on input "False" at bounding box center [400, 119] width 7 height 6
radio input "true"
click at [399, 56] on input "False" at bounding box center [400, 53] width 7 height 6
radio input "true"
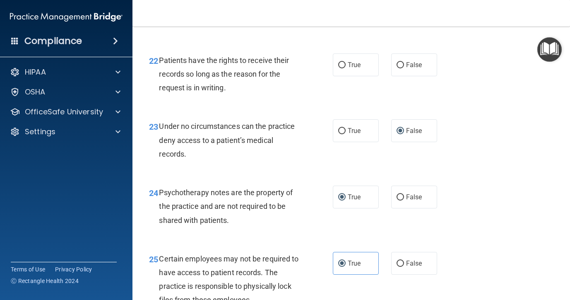
scroll to position [1879, 0]
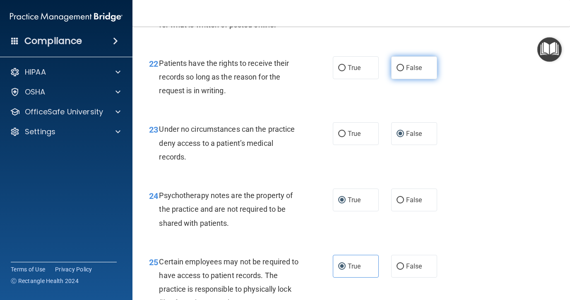
click at [403, 71] on input "False" at bounding box center [400, 68] width 7 height 6
radio input "true"
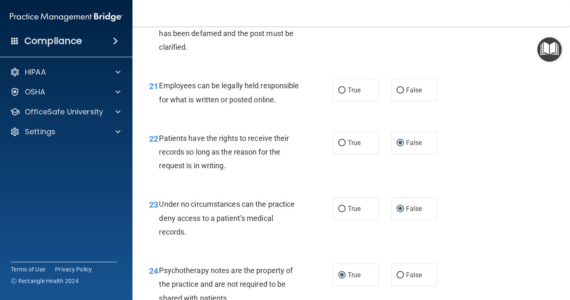
scroll to position [1800, 0]
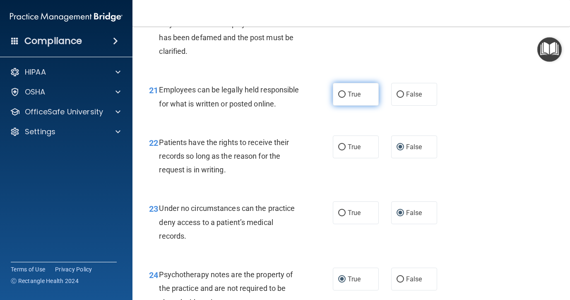
click at [342, 98] on input "True" at bounding box center [341, 95] width 7 height 6
radio input "true"
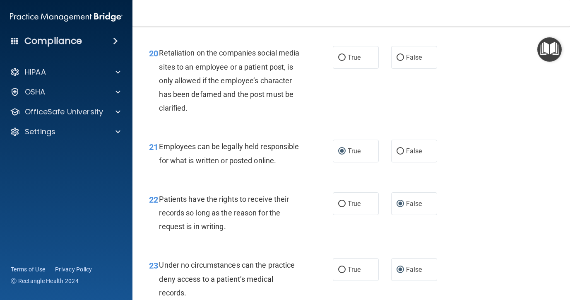
scroll to position [1711, 0]
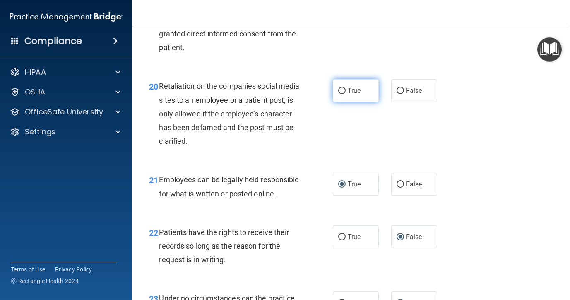
click at [343, 94] on input "True" at bounding box center [341, 91] width 7 height 6
radio input "true"
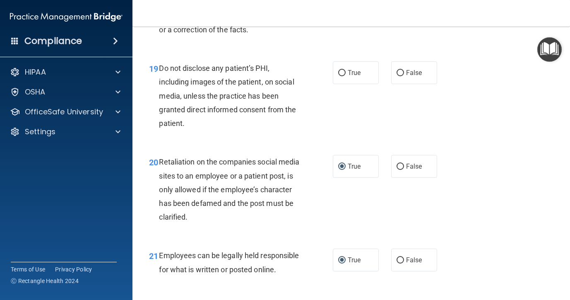
scroll to position [1632, 0]
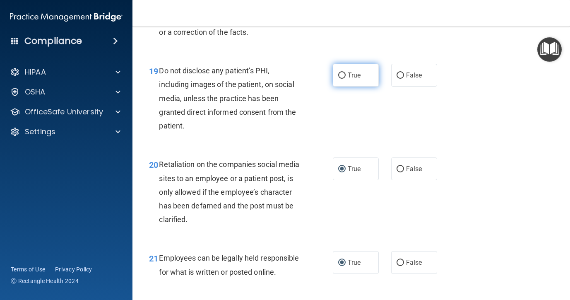
click at [342, 79] on input "True" at bounding box center [341, 75] width 7 height 6
radio input "true"
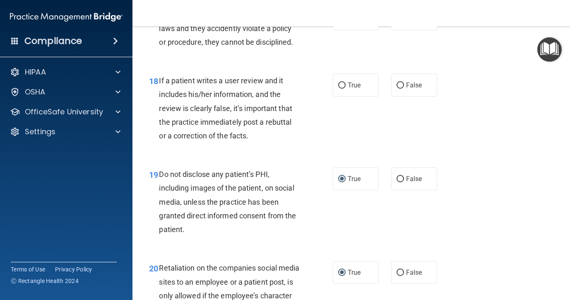
scroll to position [1527, 0]
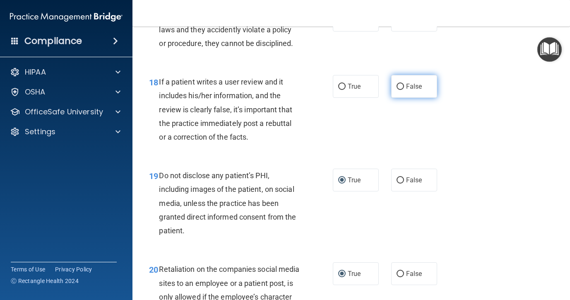
click at [403, 90] on input "False" at bounding box center [400, 87] width 7 height 6
radio input "true"
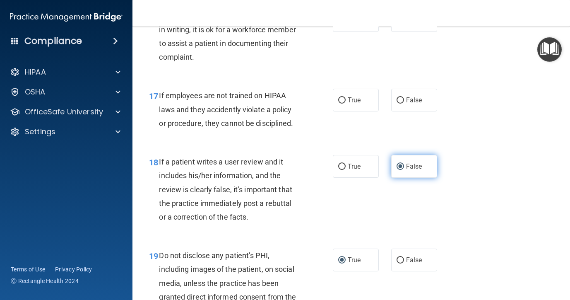
scroll to position [1448, 0]
click at [399, 103] on input "False" at bounding box center [400, 100] width 7 height 6
radio input "true"
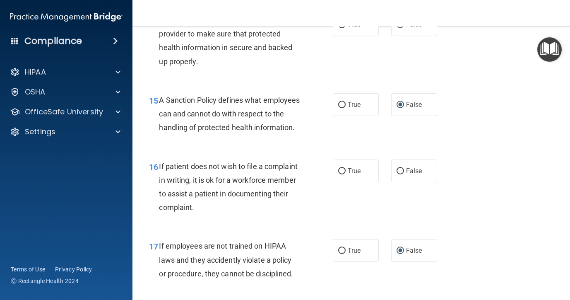
scroll to position [1298, 0]
click at [346, 182] on label "True" at bounding box center [356, 170] width 46 height 23
click at [346, 174] on input "True" at bounding box center [341, 171] width 7 height 6
radio input "true"
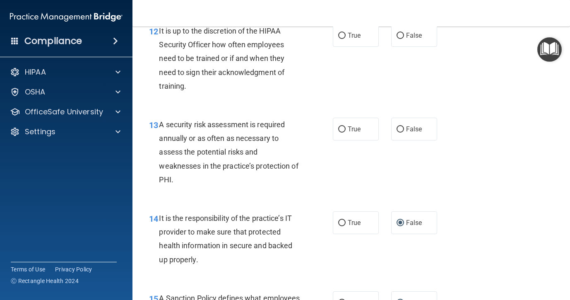
scroll to position [1097, 0]
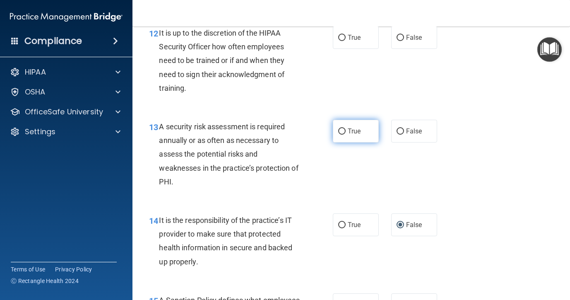
click at [341, 134] on input "True" at bounding box center [341, 131] width 7 height 6
radio input "true"
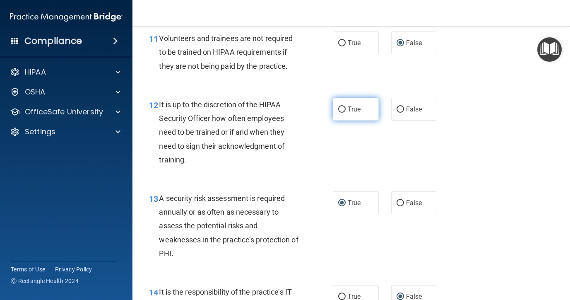
scroll to position [1022, 0]
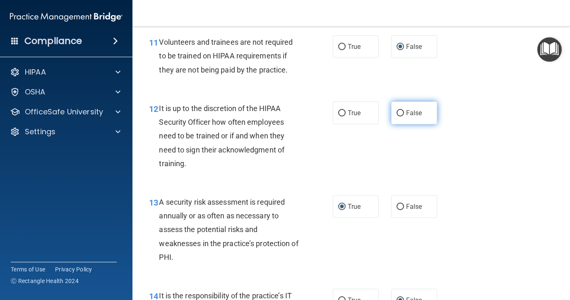
click at [400, 111] on input "False" at bounding box center [400, 113] width 7 height 6
radio input "true"
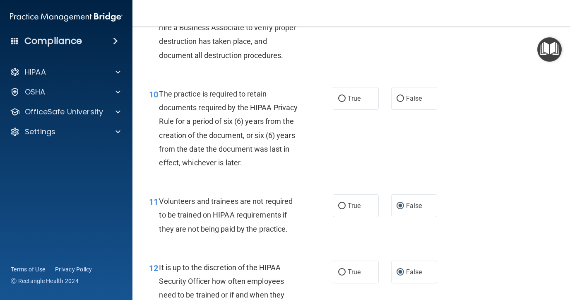
scroll to position [866, 0]
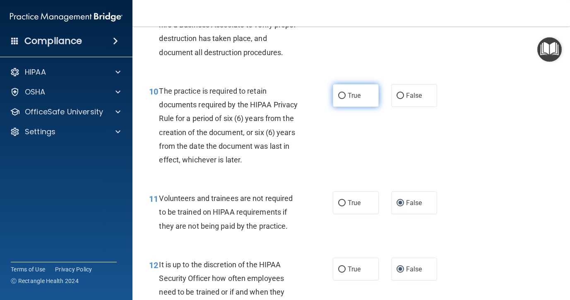
click at [353, 95] on span "True" at bounding box center [354, 96] width 13 height 8
click at [346, 95] on input "True" at bounding box center [341, 96] width 7 height 6
radio input "true"
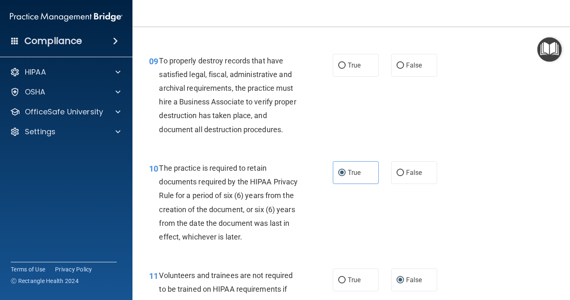
scroll to position [774, 0]
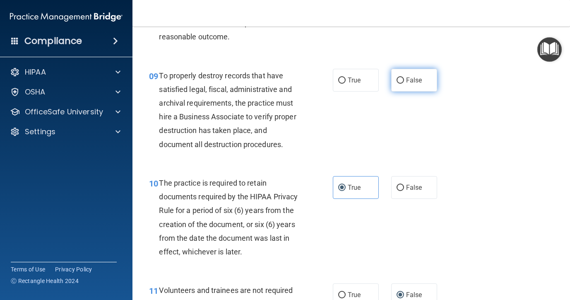
click at [404, 80] on label "False" at bounding box center [414, 80] width 46 height 23
click at [404, 80] on input "False" at bounding box center [400, 80] width 7 height 6
radio input "true"
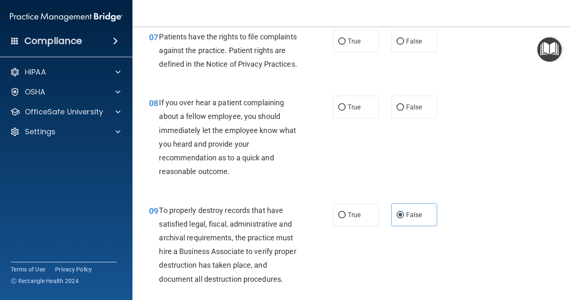
scroll to position [637, 0]
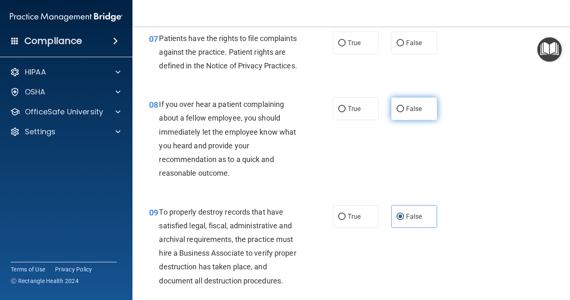
click at [405, 103] on label "False" at bounding box center [414, 108] width 46 height 23
click at [404, 106] on input "False" at bounding box center [400, 109] width 7 height 6
radio input "true"
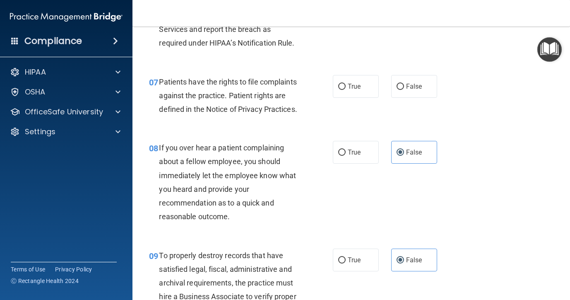
scroll to position [563, 0]
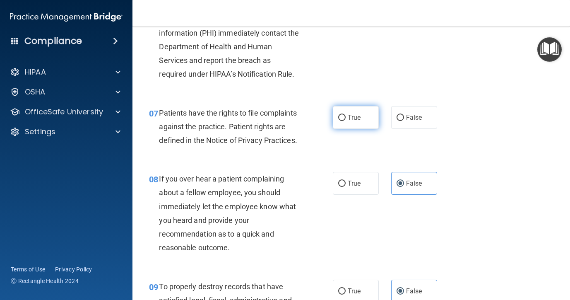
click at [341, 115] on input "True" at bounding box center [341, 118] width 7 height 6
radio input "true"
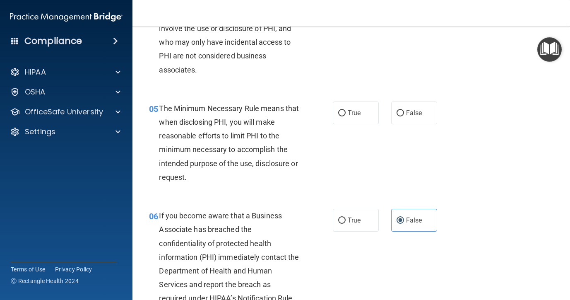
scroll to position [338, 0]
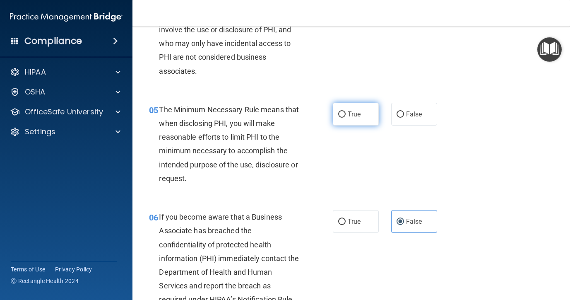
click at [340, 118] on label "True" at bounding box center [356, 114] width 46 height 23
click at [340, 118] on input "True" at bounding box center [341, 114] width 7 height 6
radio input "true"
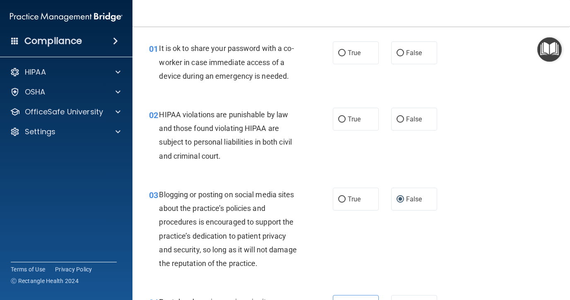
scroll to position [18, 0]
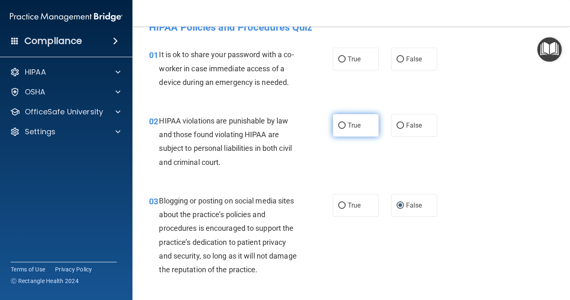
click at [344, 131] on label "True" at bounding box center [356, 125] width 46 height 23
click at [344, 129] on input "True" at bounding box center [341, 126] width 7 height 6
radio input "true"
click at [398, 57] on input "False" at bounding box center [400, 59] width 7 height 6
radio input "true"
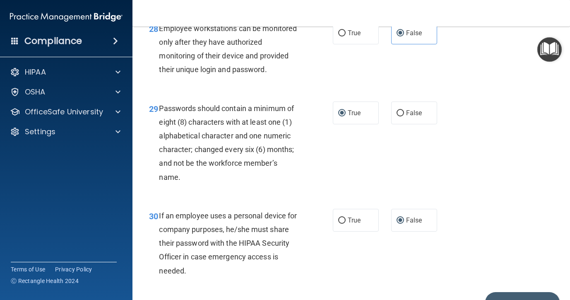
scroll to position [2440, 0]
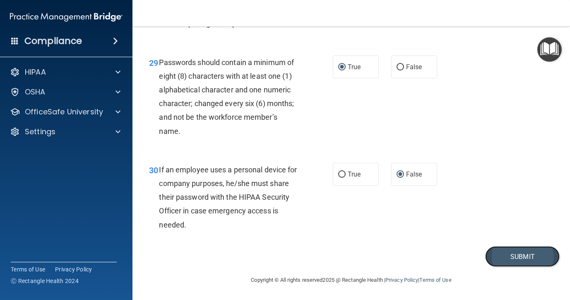
click at [511, 256] on button "Submit" at bounding box center [522, 256] width 75 height 21
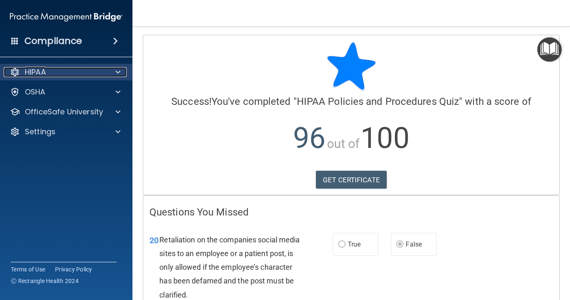
click at [119, 71] on span at bounding box center [118, 72] width 5 height 10
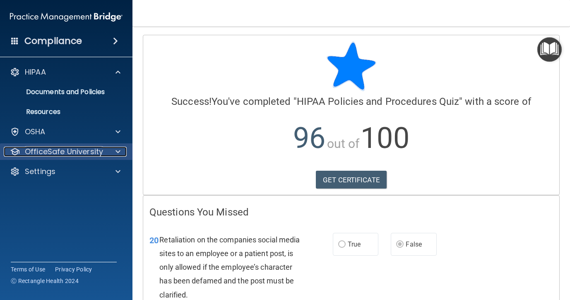
click at [123, 150] on div at bounding box center [116, 152] width 21 height 10
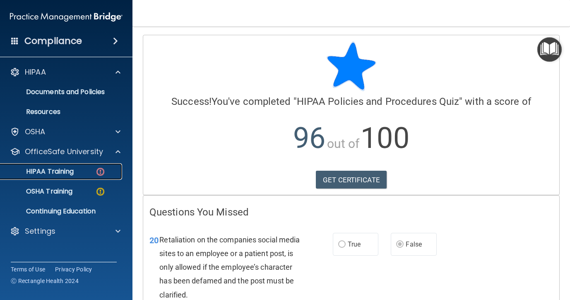
click at [103, 172] on img at bounding box center [100, 171] width 10 height 10
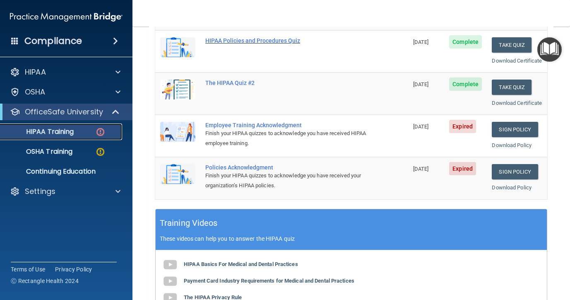
scroll to position [163, 0]
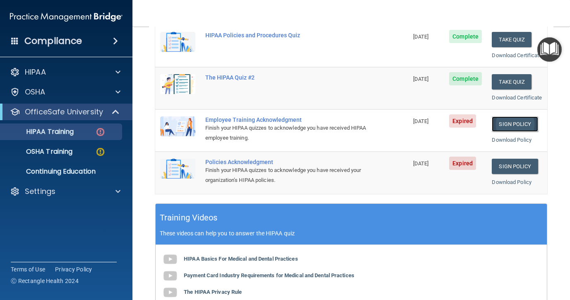
click at [519, 132] on link "Sign Policy" at bounding box center [515, 123] width 46 height 15
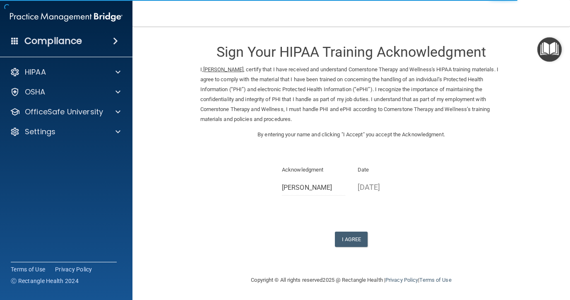
click at [352, 228] on div "Sign Your HIPAA Training Acknowledgment I, Karina Carnall , certify that I have…" at bounding box center [351, 141] width 302 height 212
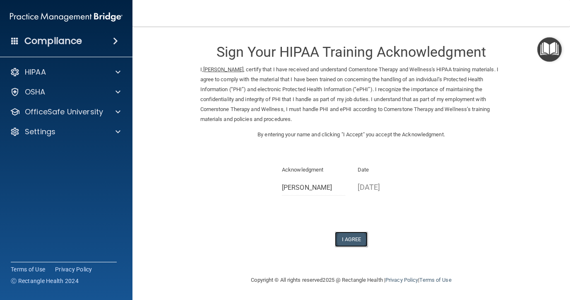
click at [347, 238] on button "I Agree" at bounding box center [351, 239] width 33 height 15
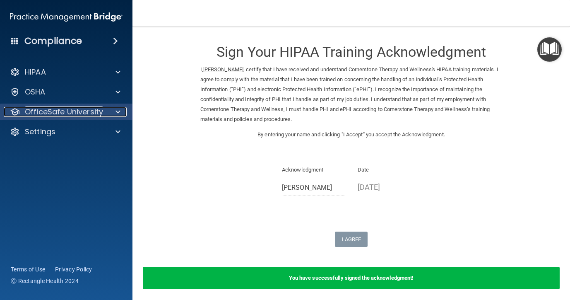
click at [116, 110] on span at bounding box center [118, 112] width 5 height 10
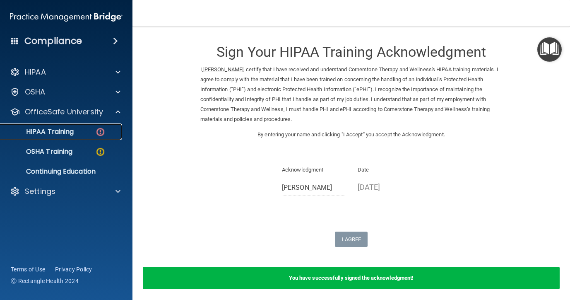
click at [80, 135] on div "HIPAA Training" at bounding box center [61, 132] width 113 height 8
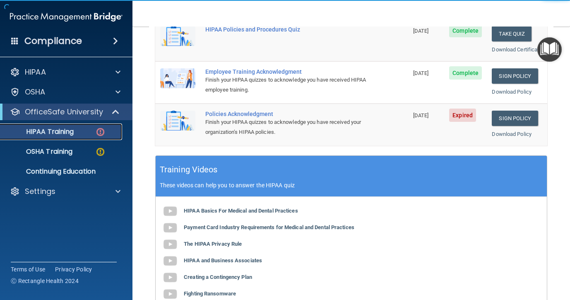
scroll to position [216, 0]
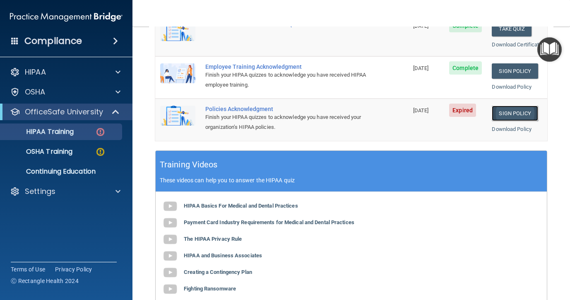
click at [523, 121] on link "Sign Policy" at bounding box center [515, 113] width 46 height 15
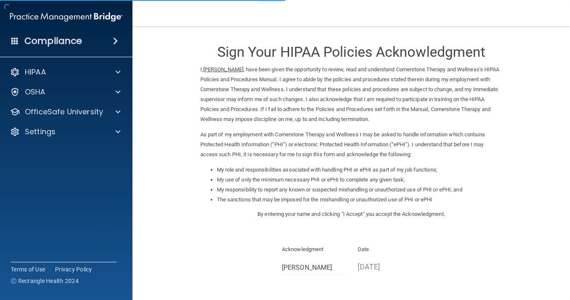
scroll to position [80, 0]
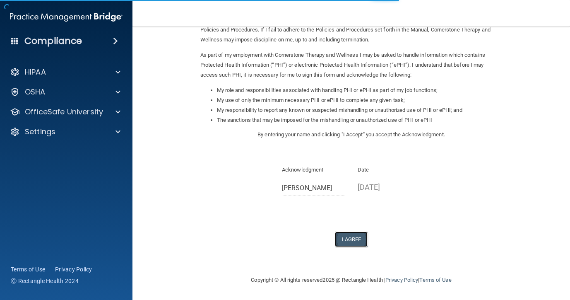
click at [349, 238] on button "I Agree" at bounding box center [351, 239] width 33 height 15
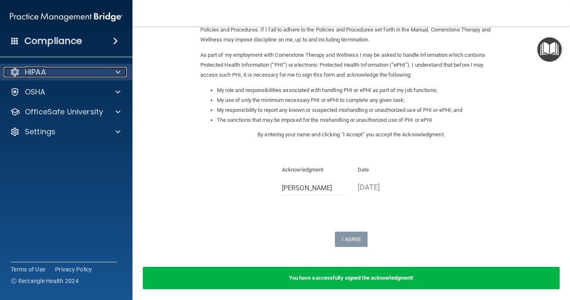
click at [54, 72] on div "HIPAA" at bounding box center [55, 72] width 103 height 10
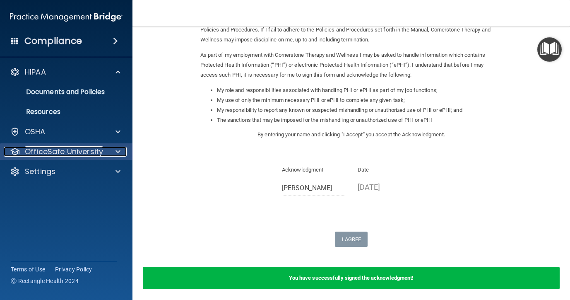
click at [92, 148] on p "OfficeSafe University" at bounding box center [64, 152] width 78 height 10
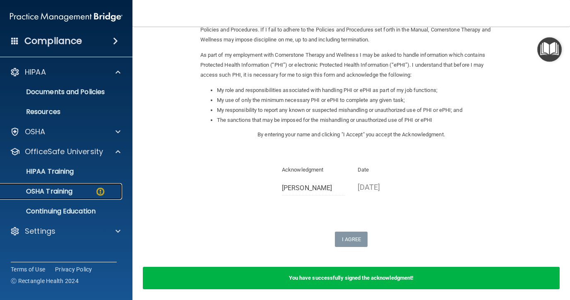
click at [105, 190] on img at bounding box center [100, 191] width 10 height 10
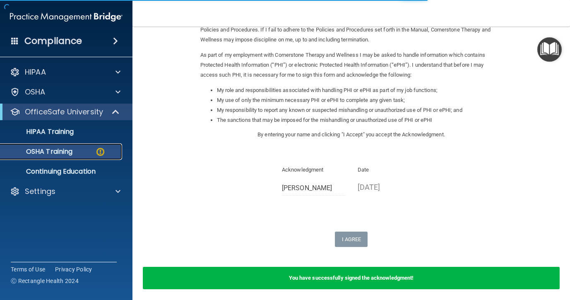
click at [95, 153] on img at bounding box center [100, 152] width 10 height 10
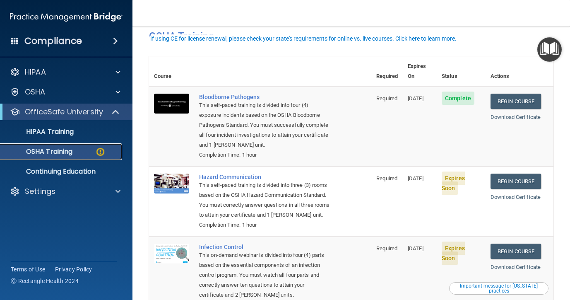
scroll to position [59, 0]
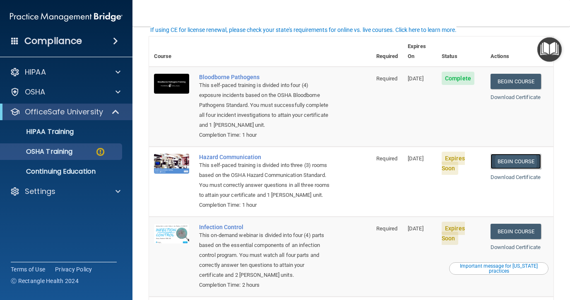
click at [520, 154] on link "Begin Course" at bounding box center [516, 161] width 51 height 15
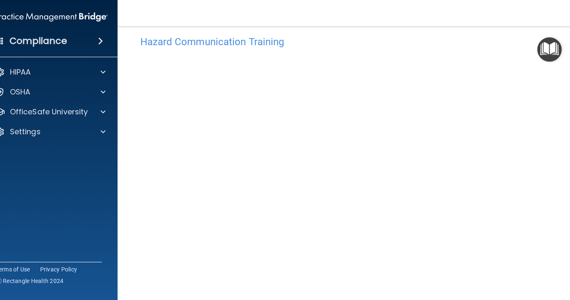
scroll to position [73, 0]
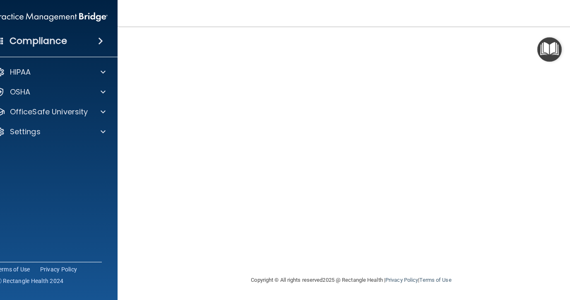
click at [545, 271] on footer "Copyright © All rights reserved 2025 @ Rectangle Health | Privacy Policy | Term…" at bounding box center [351, 279] width 435 height 25
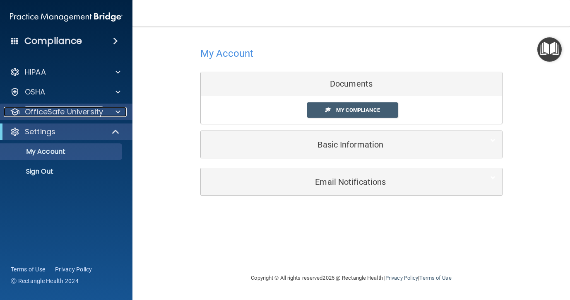
click at [121, 108] on div at bounding box center [116, 112] width 21 height 10
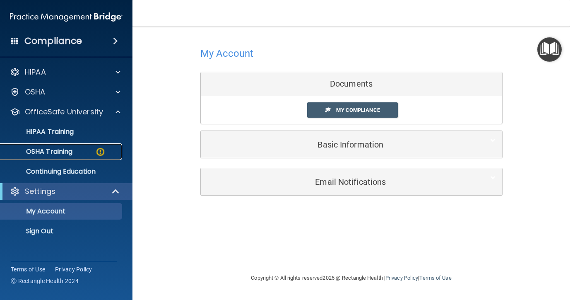
click at [96, 152] on img at bounding box center [100, 152] width 10 height 10
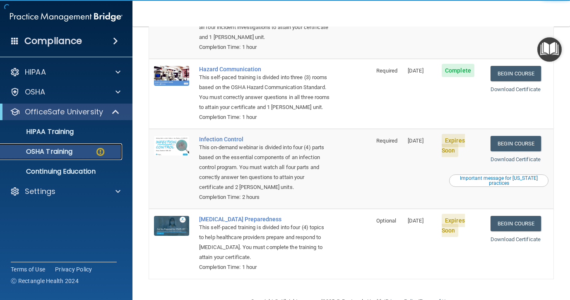
scroll to position [168, 0]
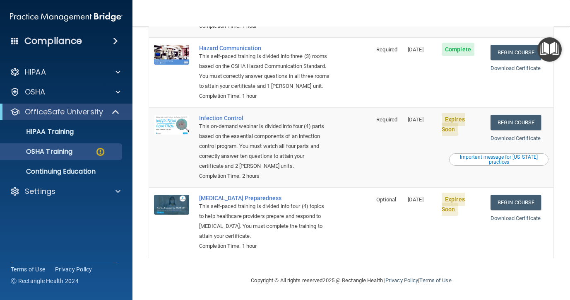
click at [521, 131] on td "Begin Course Download Certificate Important message for California practices" at bounding box center [520, 148] width 68 height 80
click at [520, 125] on link "Begin Course" at bounding box center [516, 122] width 51 height 15
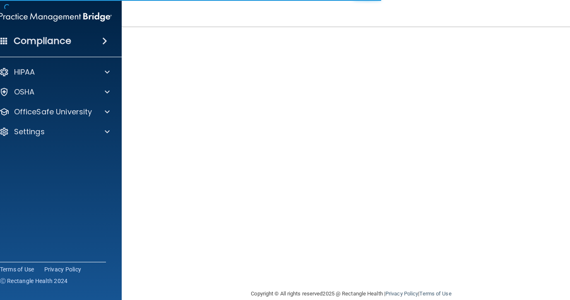
scroll to position [55, 0]
